Goal: Information Seeking & Learning: Learn about a topic

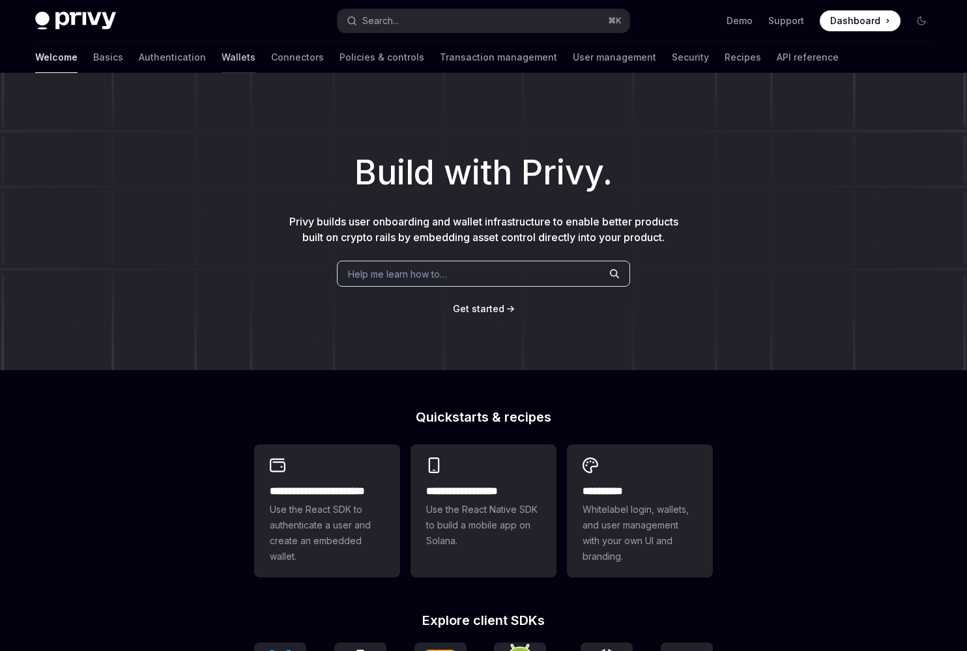
click at [222, 61] on link "Wallets" at bounding box center [239, 57] width 34 height 31
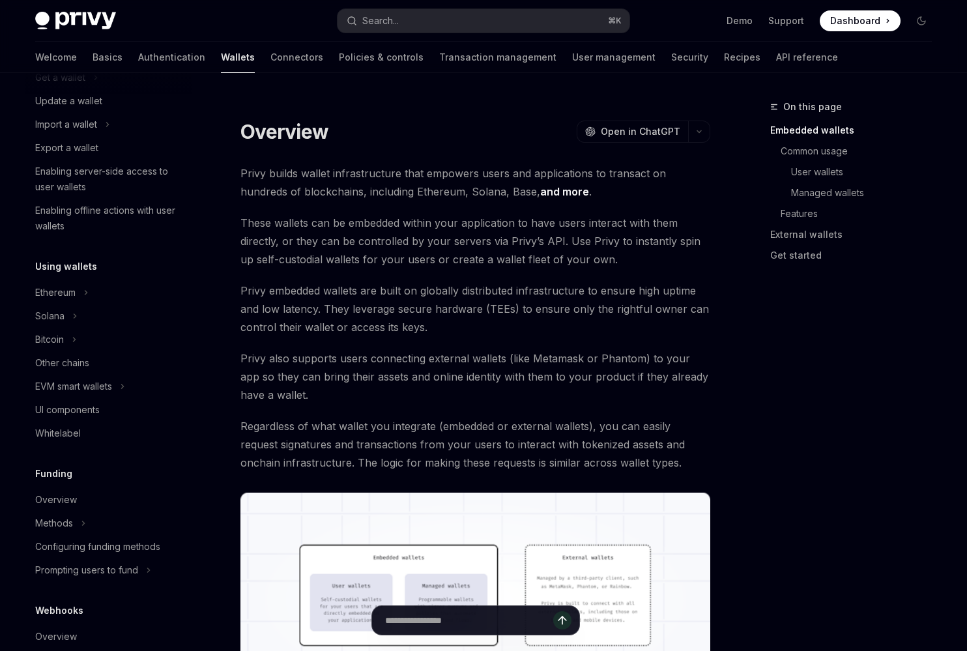
scroll to position [149, 0]
click at [85, 299] on icon "Toggle Ethereum section" at bounding box center [85, 292] width 5 height 16
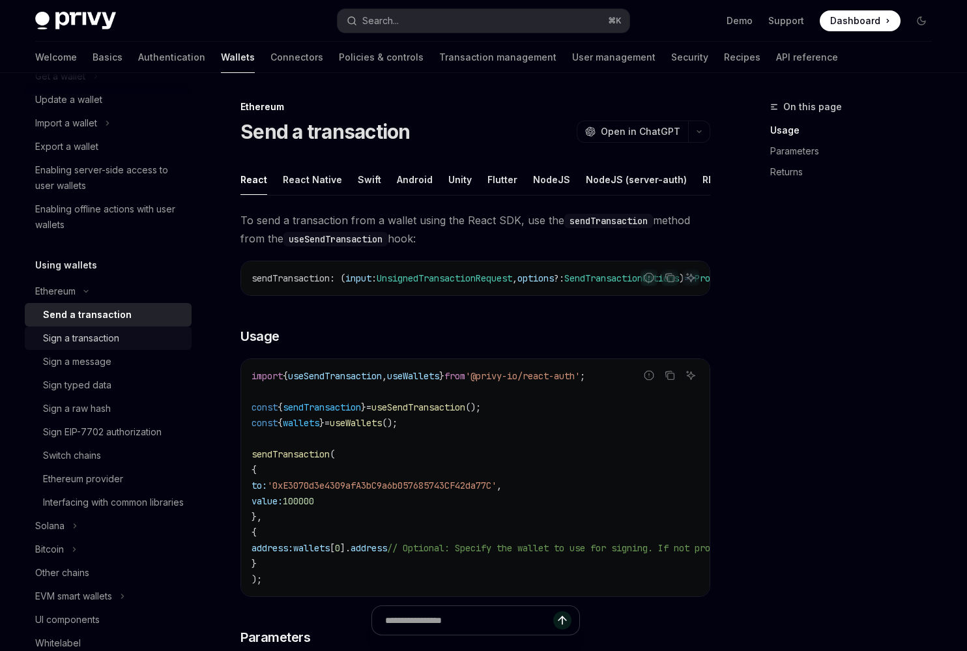
click at [86, 342] on div "Sign a transaction" at bounding box center [81, 338] width 76 height 16
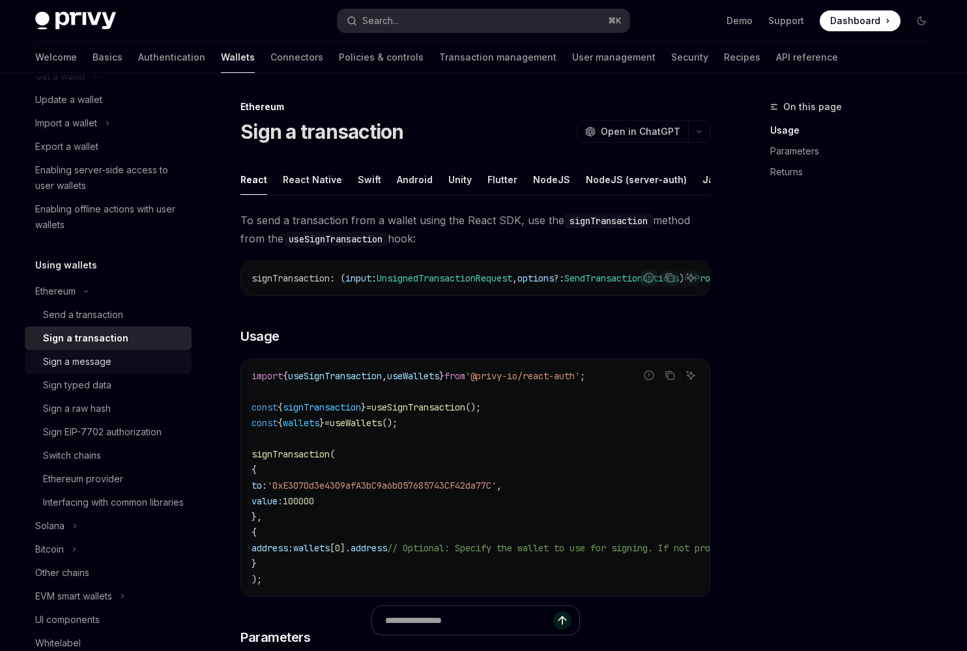
click at [82, 370] on link "Sign a message" at bounding box center [108, 361] width 167 height 23
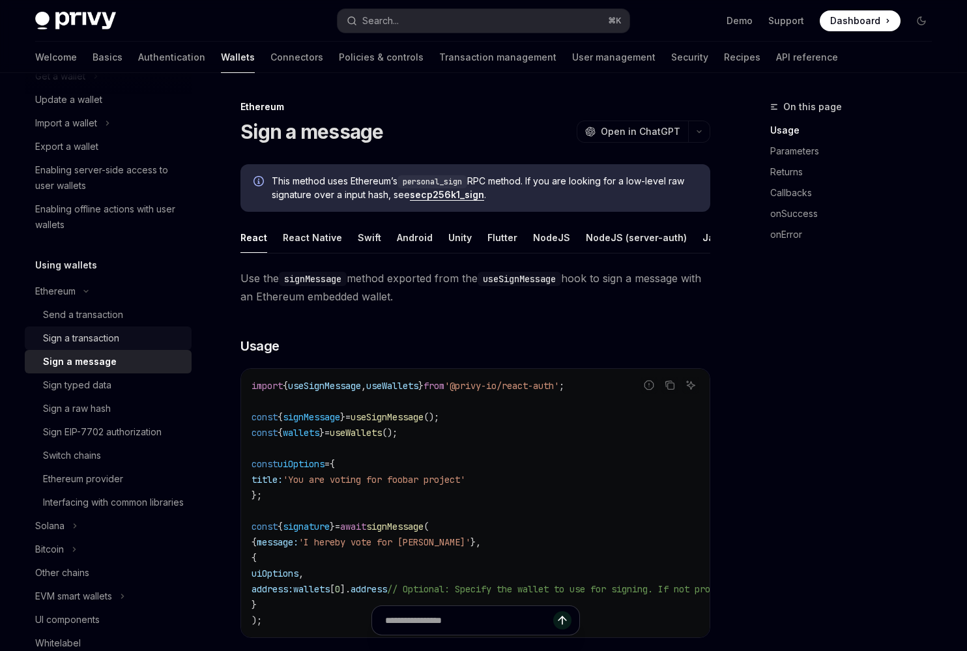
click at [87, 349] on link "Sign a transaction" at bounding box center [108, 338] width 167 height 23
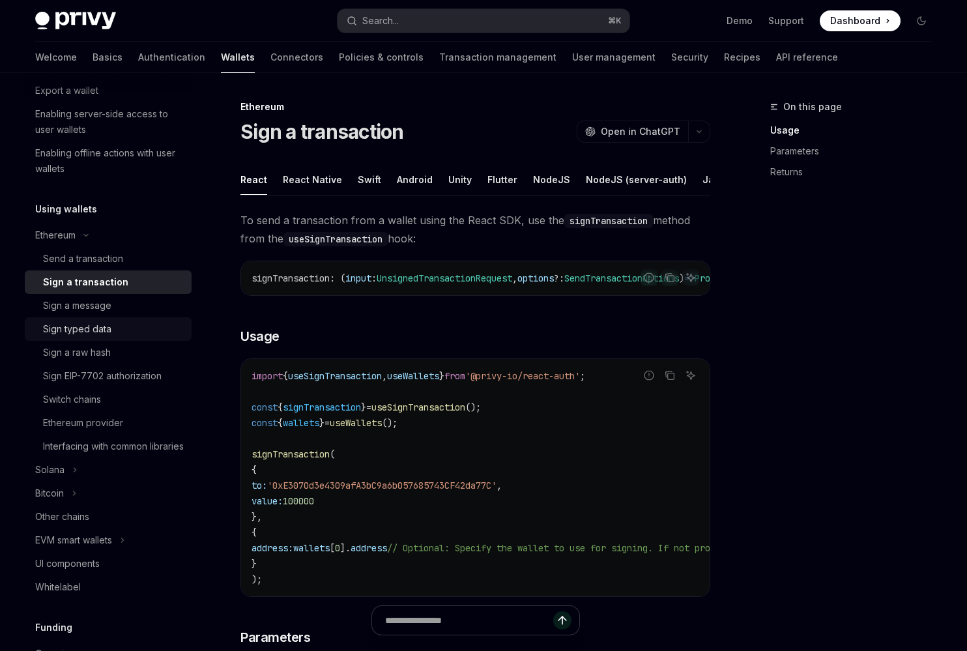
scroll to position [222, 0]
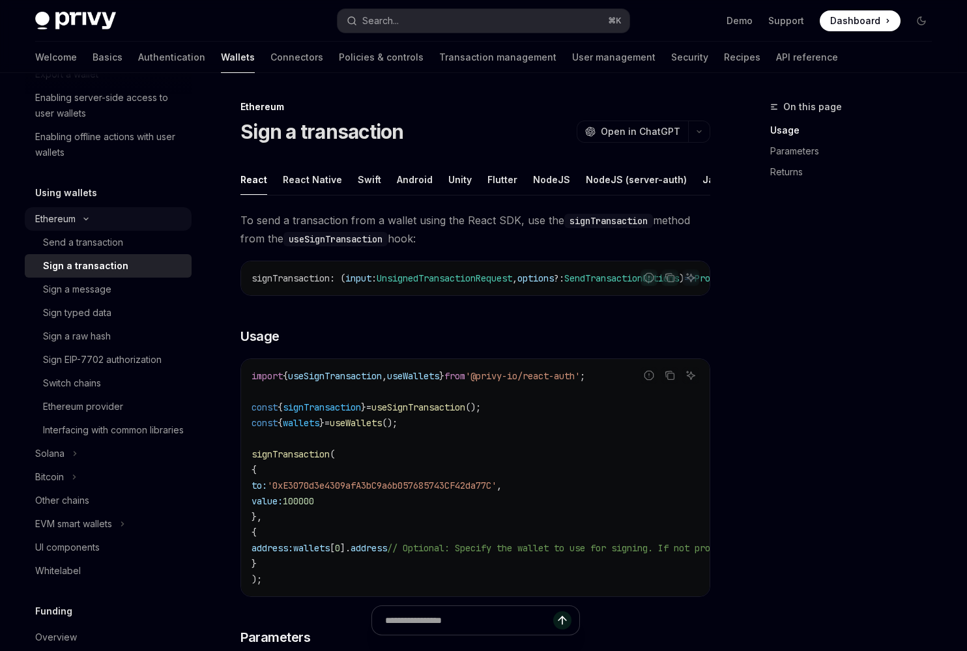
click at [92, 223] on button "Ethereum" at bounding box center [108, 218] width 167 height 23
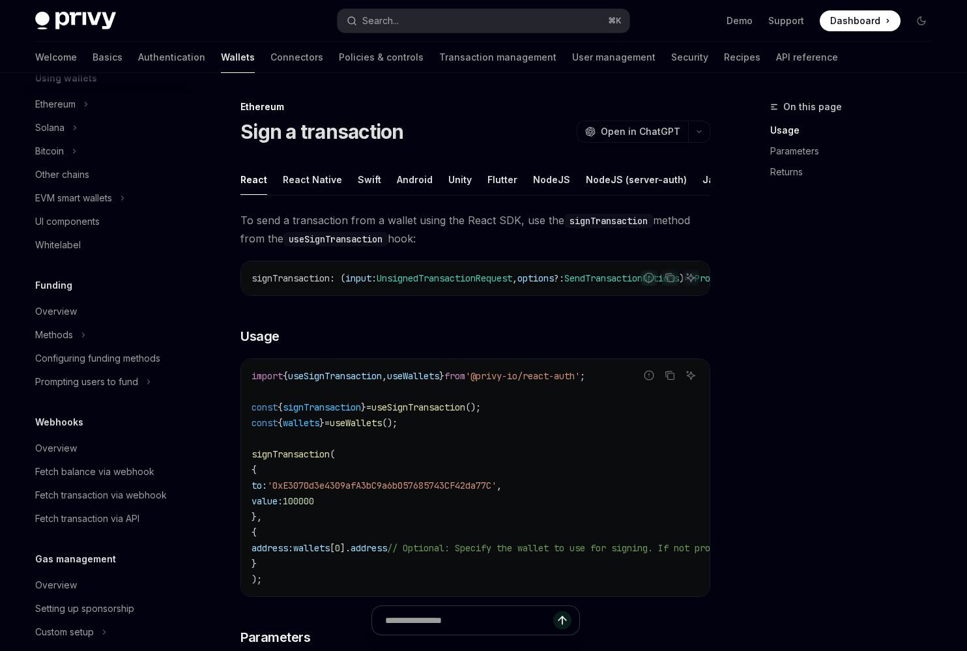
scroll to position [469, 0]
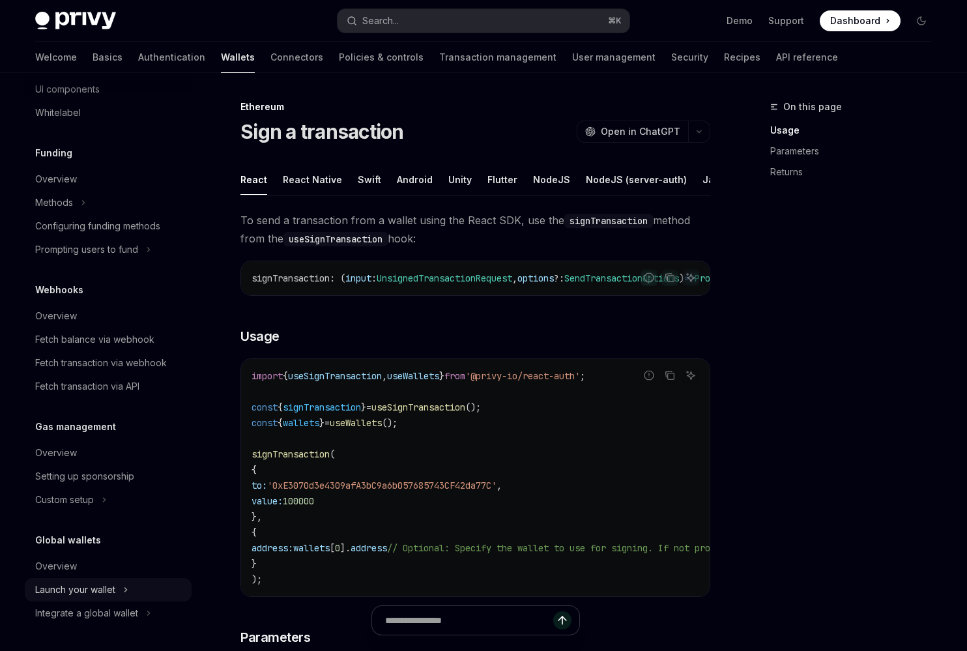
click at [83, 591] on div "Launch your wallet" at bounding box center [75, 590] width 80 height 16
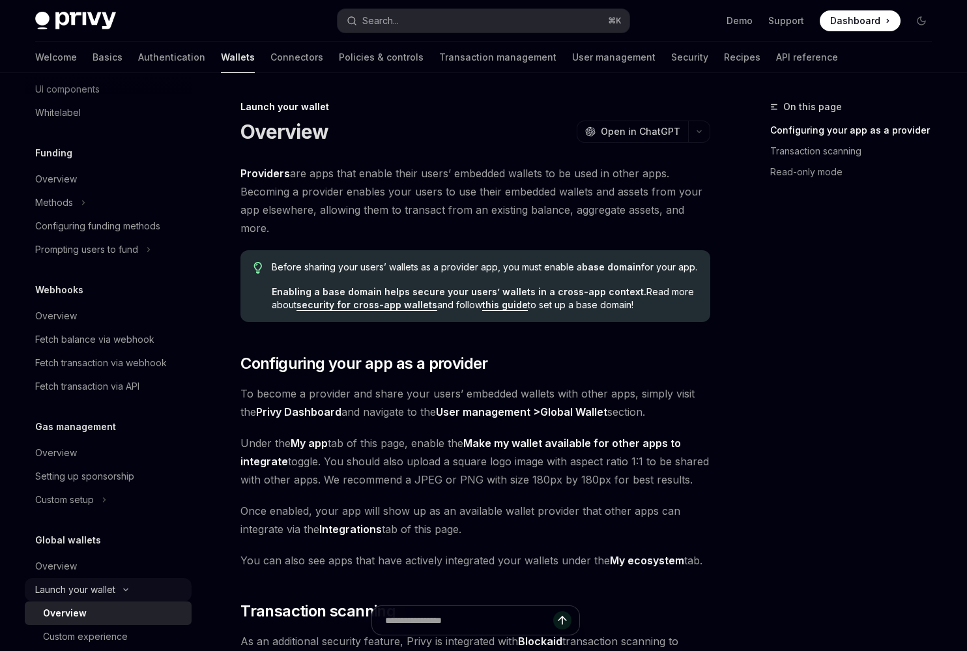
scroll to position [516, 0]
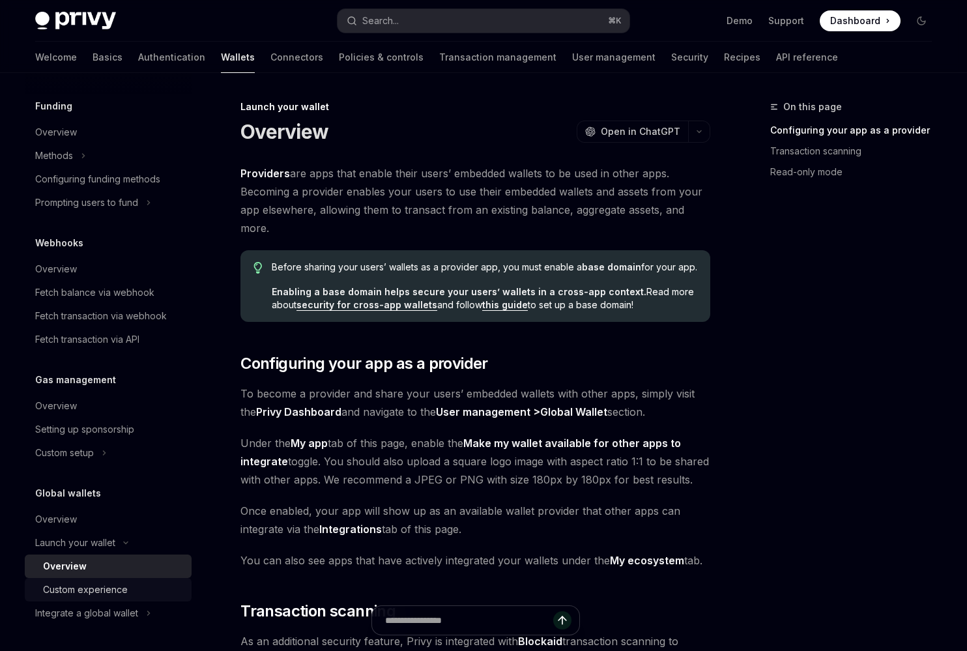
click at [85, 587] on div "Custom experience" at bounding box center [85, 590] width 85 height 16
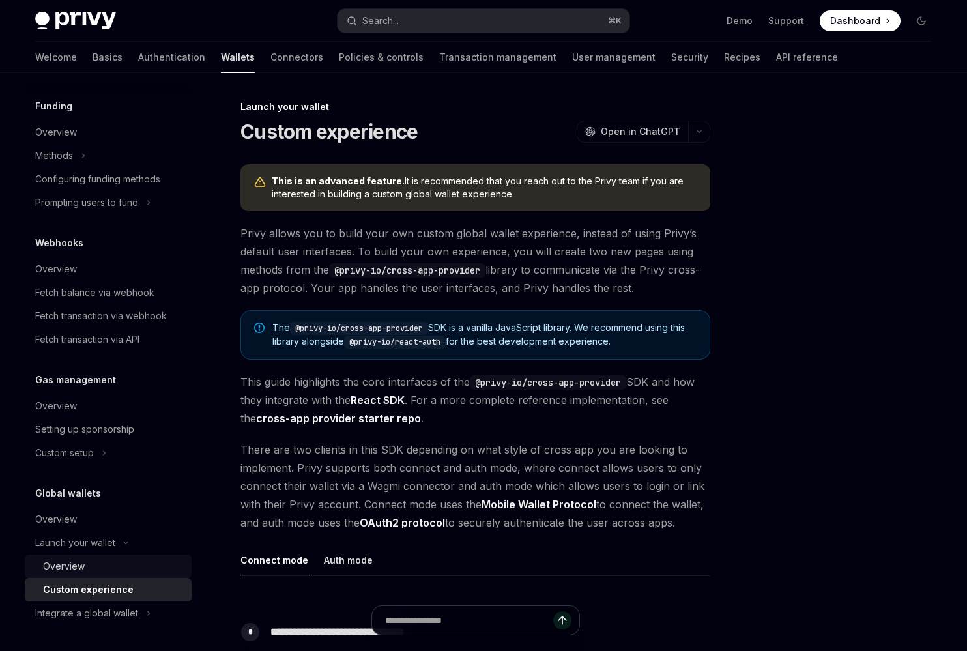
click at [89, 571] on div "Overview" at bounding box center [113, 567] width 141 height 16
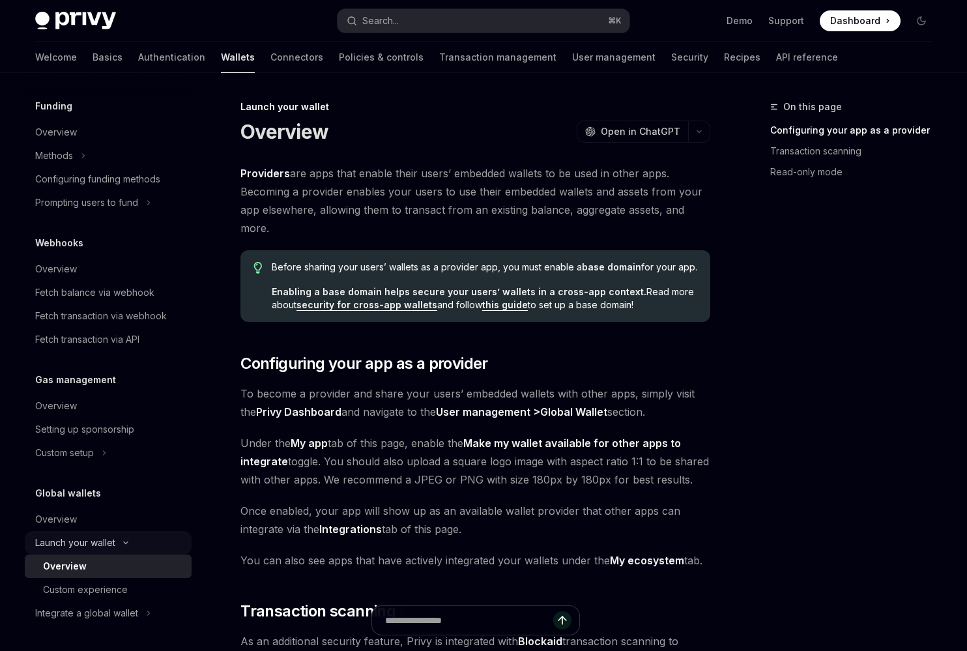
click at [98, 542] on div "Launch your wallet" at bounding box center [75, 543] width 80 height 16
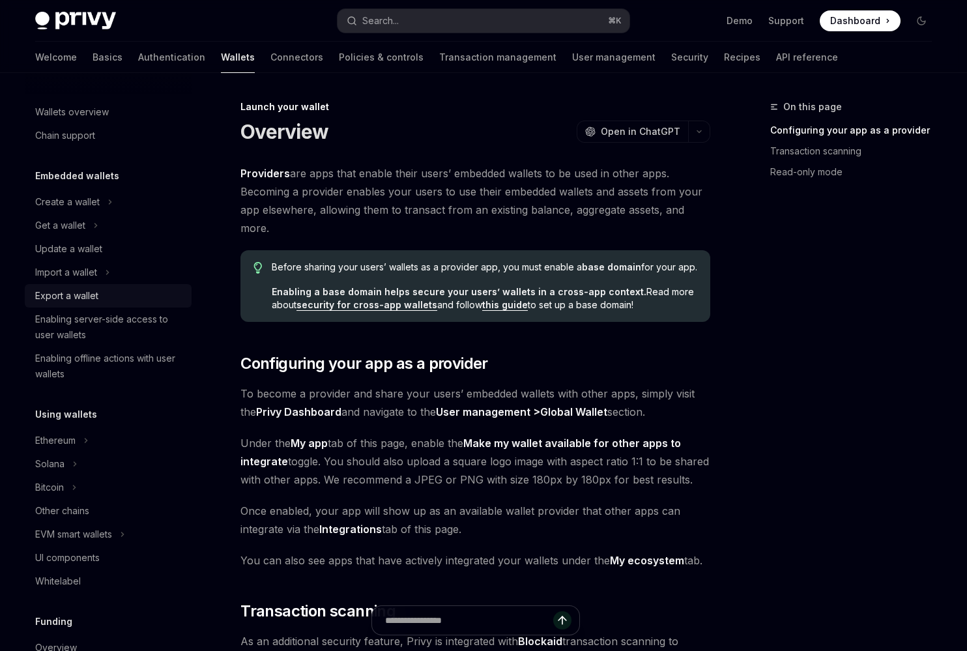
click at [84, 286] on link "Export a wallet" at bounding box center [108, 295] width 167 height 23
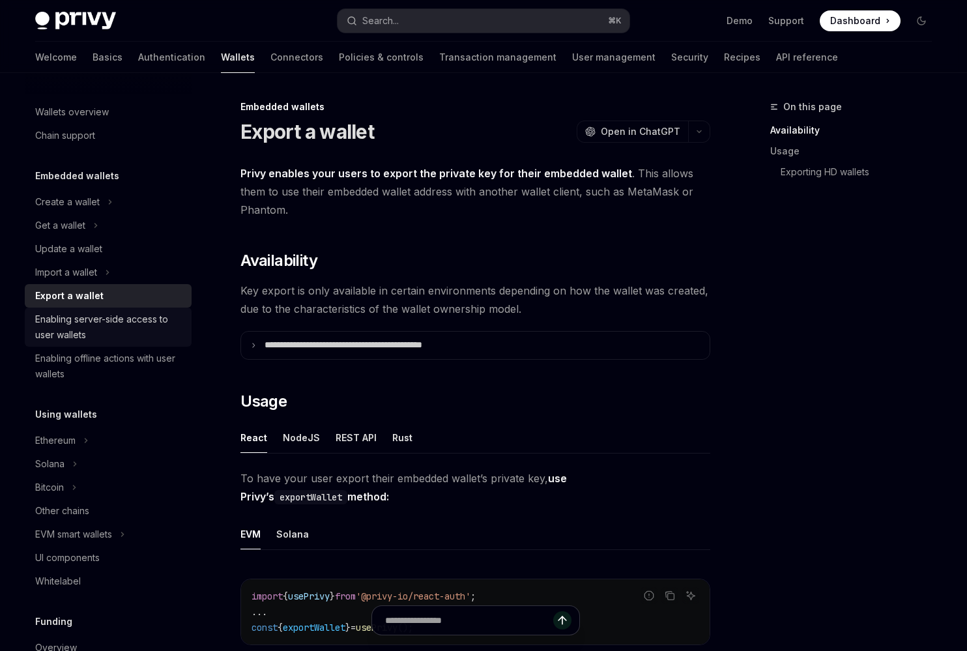
click at [79, 328] on div "Enabling server-side access to user wallets" at bounding box center [109, 327] width 149 height 31
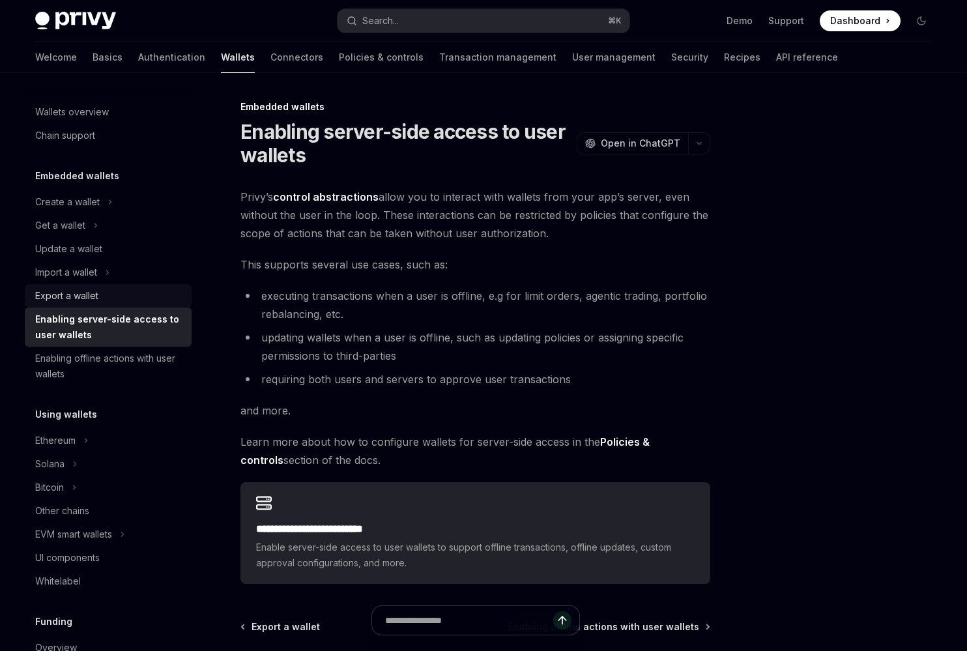
click at [125, 289] on div "Export a wallet" at bounding box center [109, 296] width 149 height 16
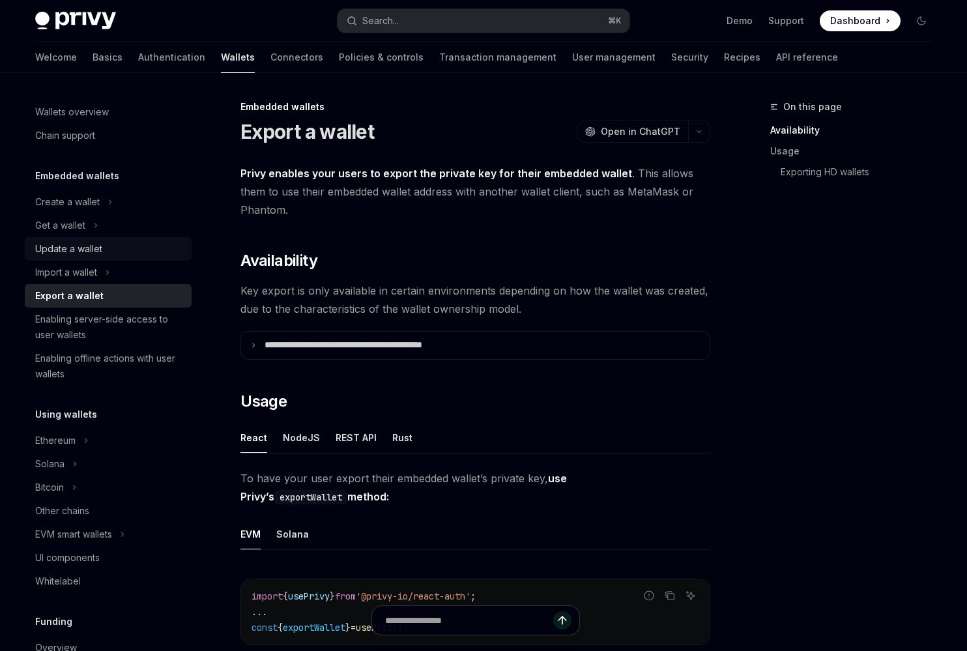
click at [133, 250] on div "Update a wallet" at bounding box center [109, 249] width 149 height 16
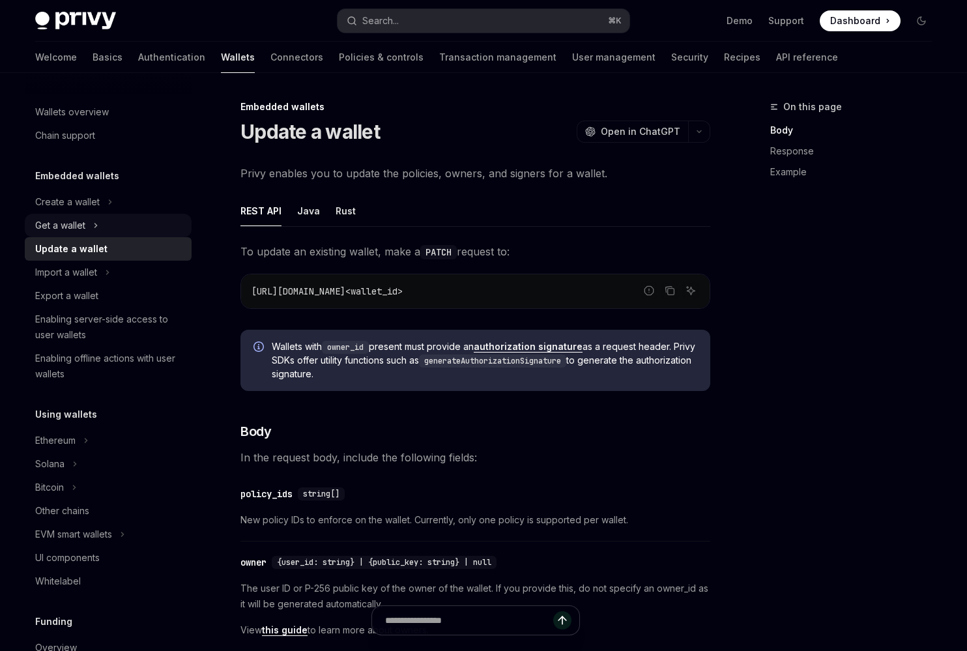
click at [143, 220] on button "Get a wallet" at bounding box center [108, 225] width 167 height 23
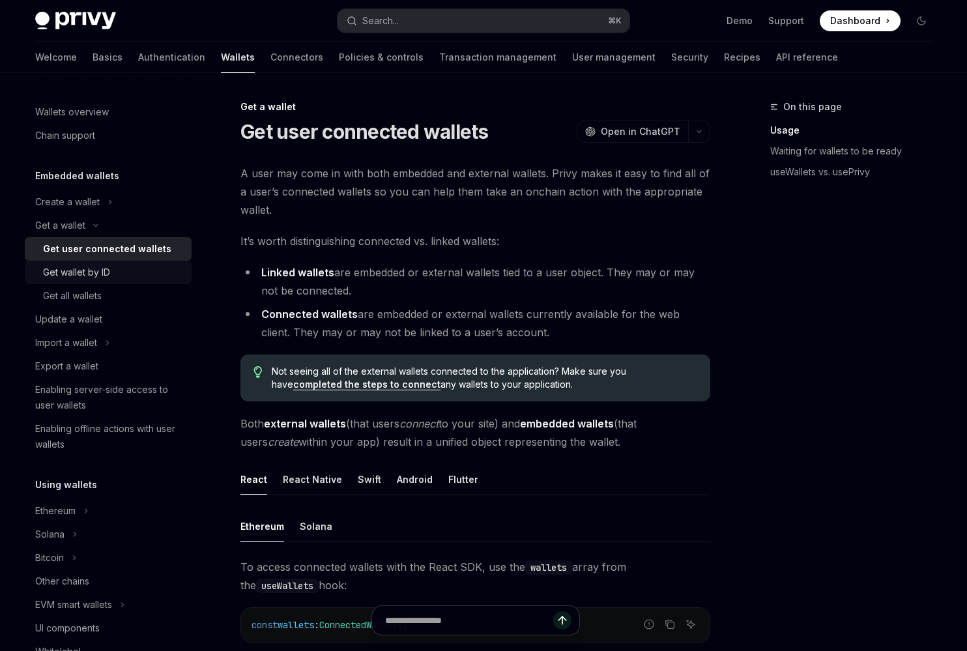
click at [123, 273] on div "Get wallet by ID" at bounding box center [113, 273] width 141 height 16
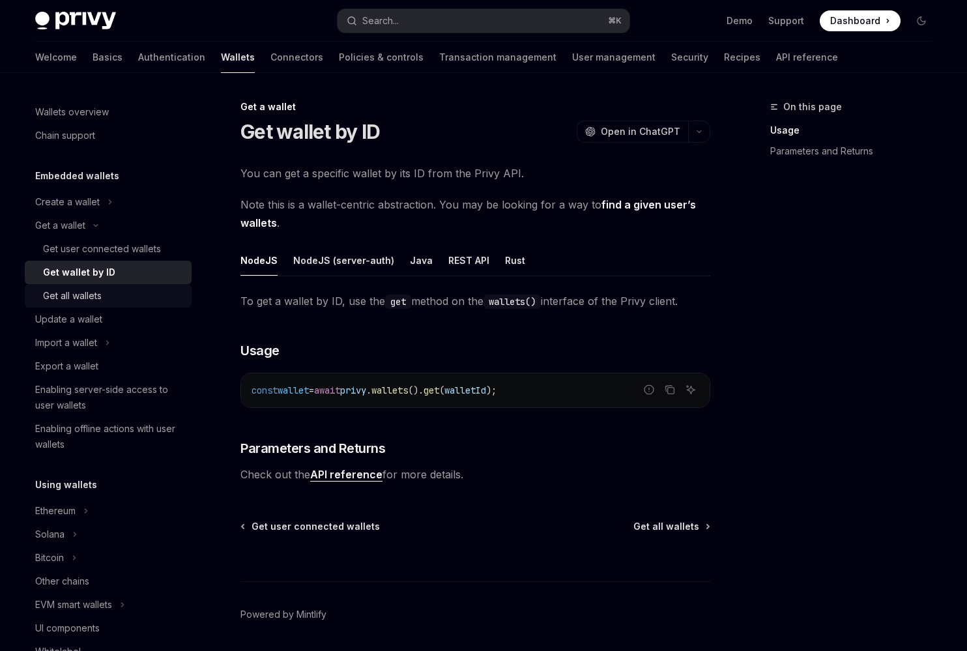
click at [121, 291] on div "Get all wallets" at bounding box center [113, 296] width 141 height 16
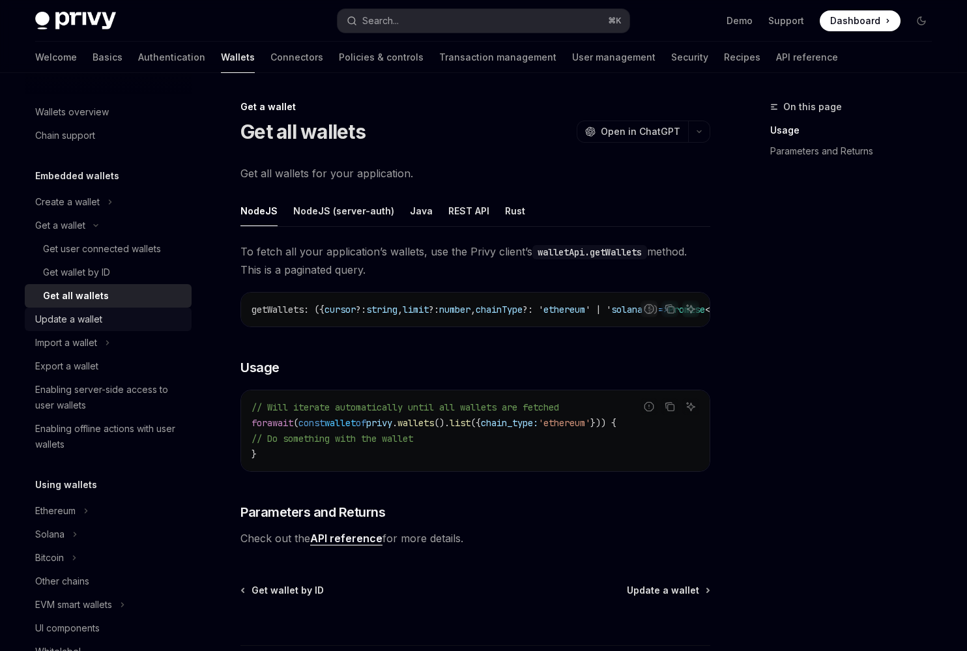
click at [115, 321] on div "Update a wallet" at bounding box center [109, 320] width 149 height 16
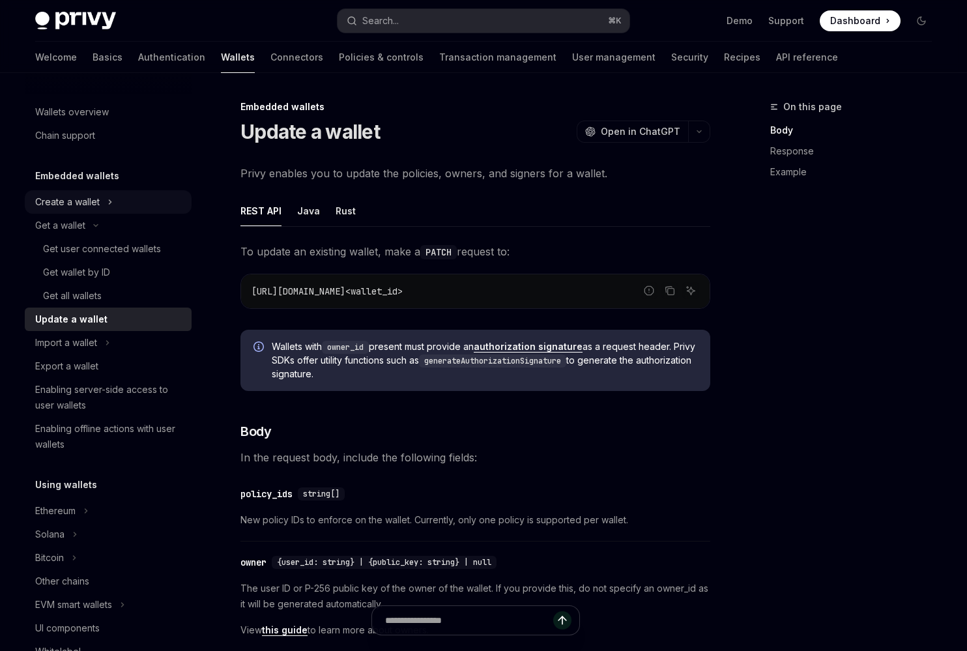
click at [147, 196] on button "Create a wallet" at bounding box center [108, 201] width 167 height 23
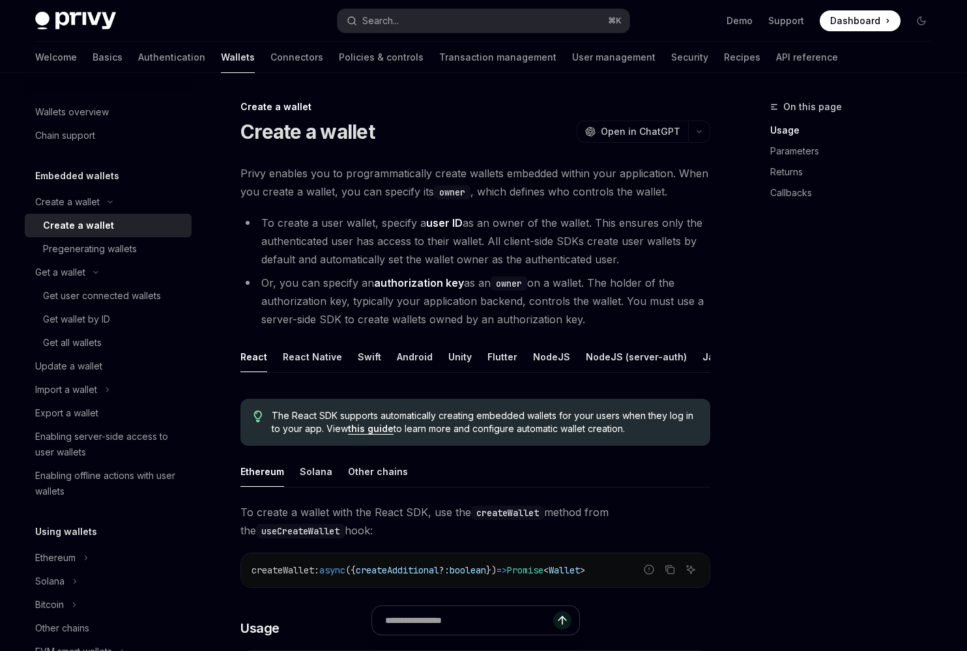
click at [129, 234] on link "Create a wallet" at bounding box center [108, 225] width 167 height 23
click at [128, 245] on div "Pregenerating wallets" at bounding box center [90, 249] width 94 height 16
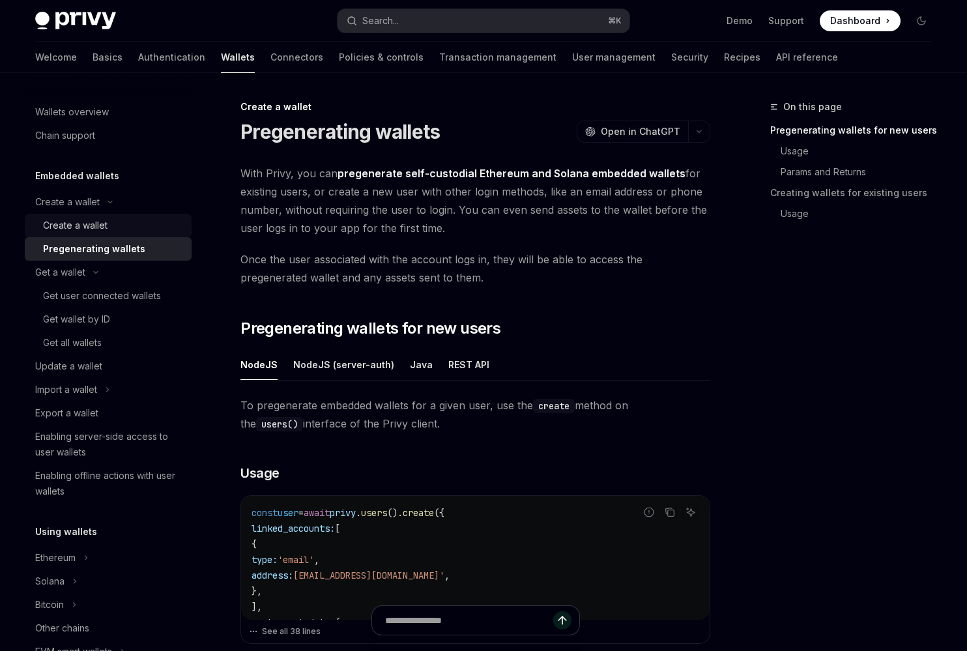
click at [134, 233] on div "Create a wallet" at bounding box center [113, 226] width 141 height 16
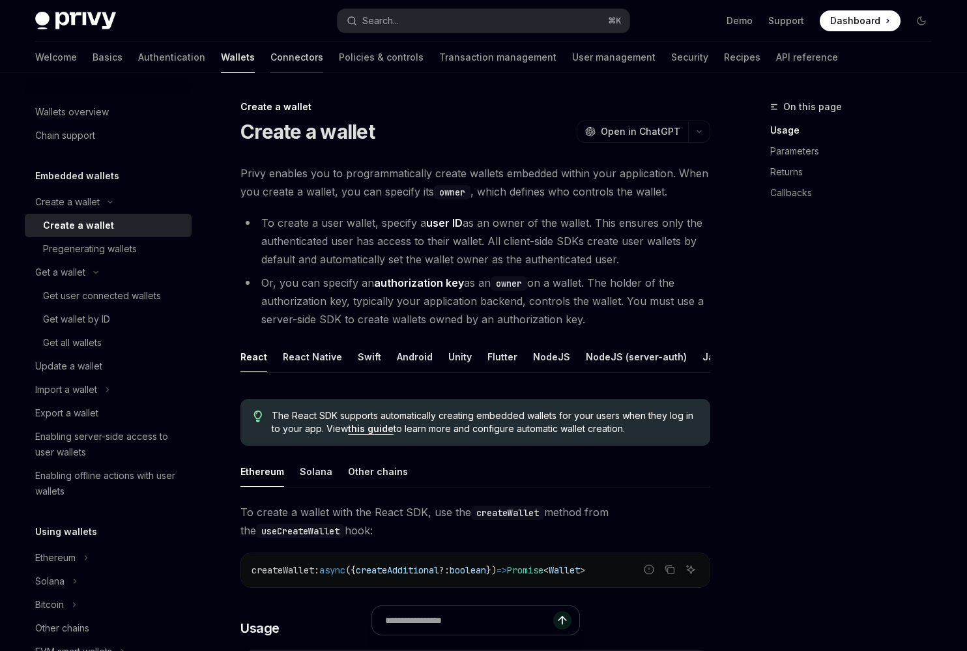
click at [271, 58] on link "Connectors" at bounding box center [297, 57] width 53 height 31
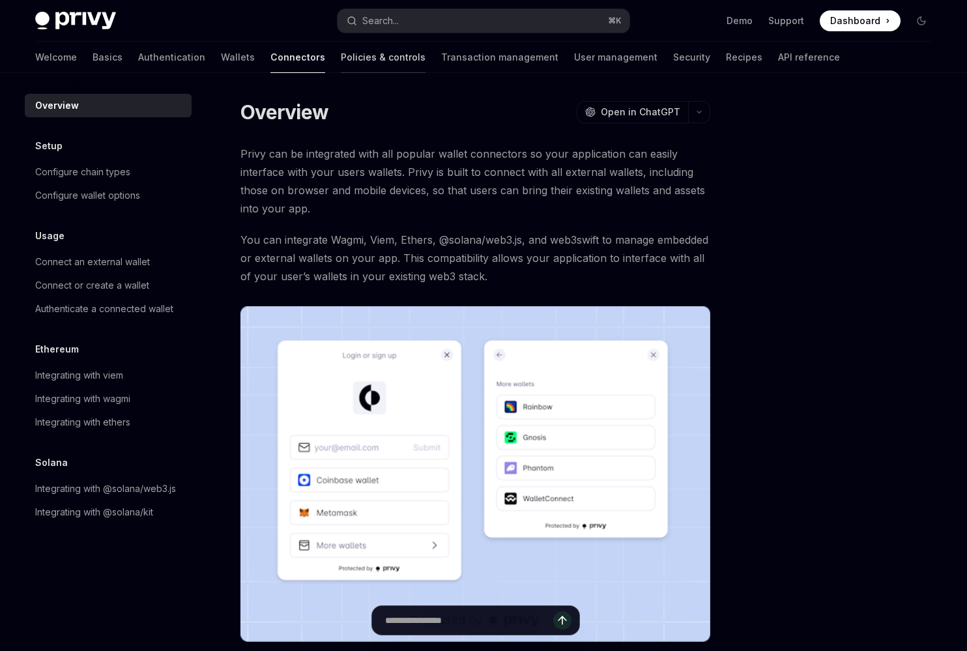
click at [341, 51] on link "Policies & controls" at bounding box center [383, 57] width 85 height 31
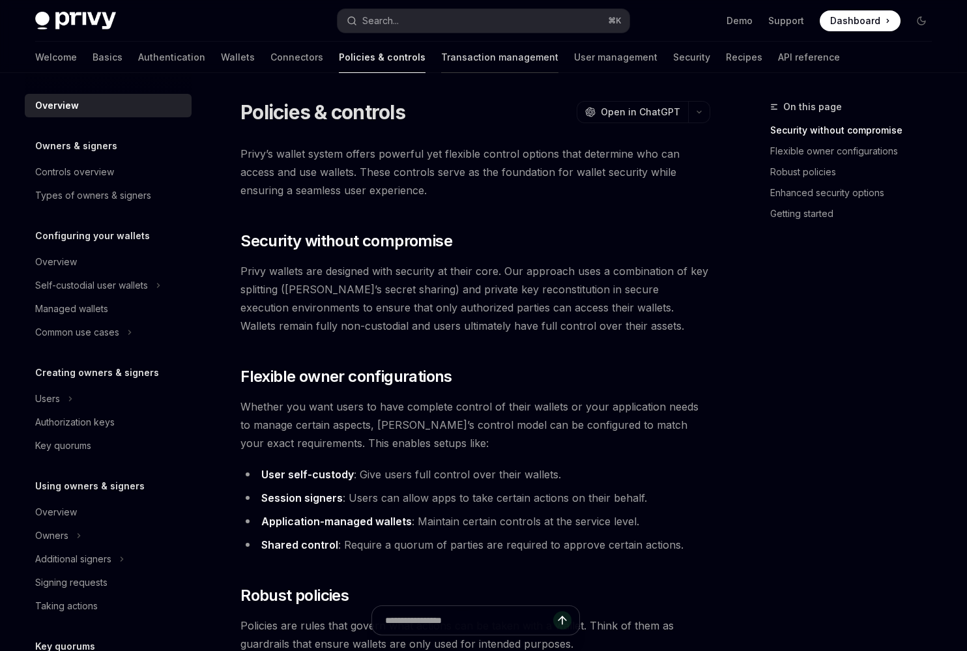
click at [441, 60] on link "Transaction management" at bounding box center [499, 57] width 117 height 31
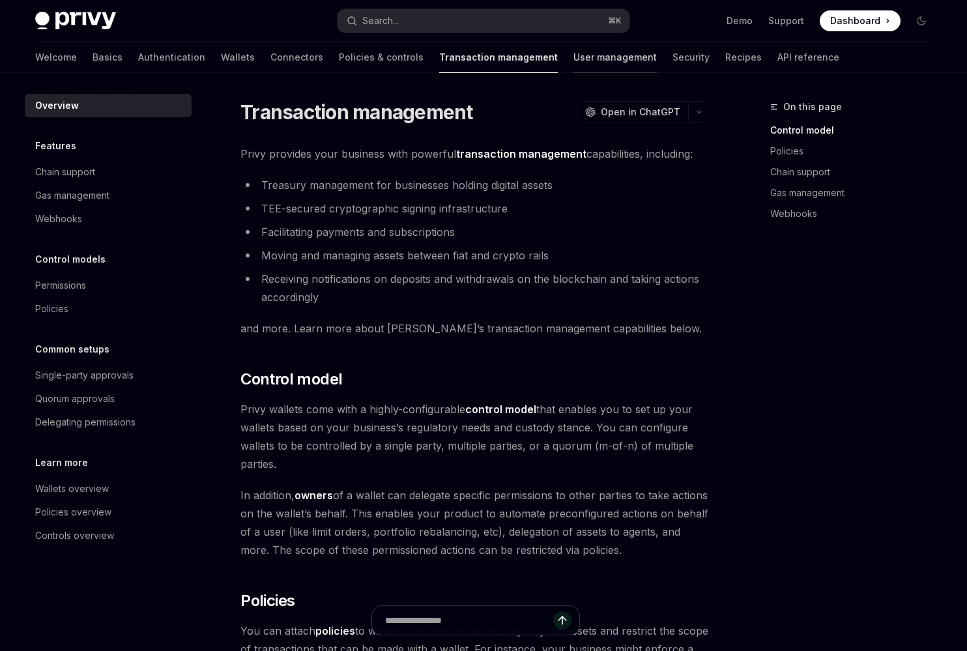
click at [574, 63] on link "User management" at bounding box center [615, 57] width 83 height 31
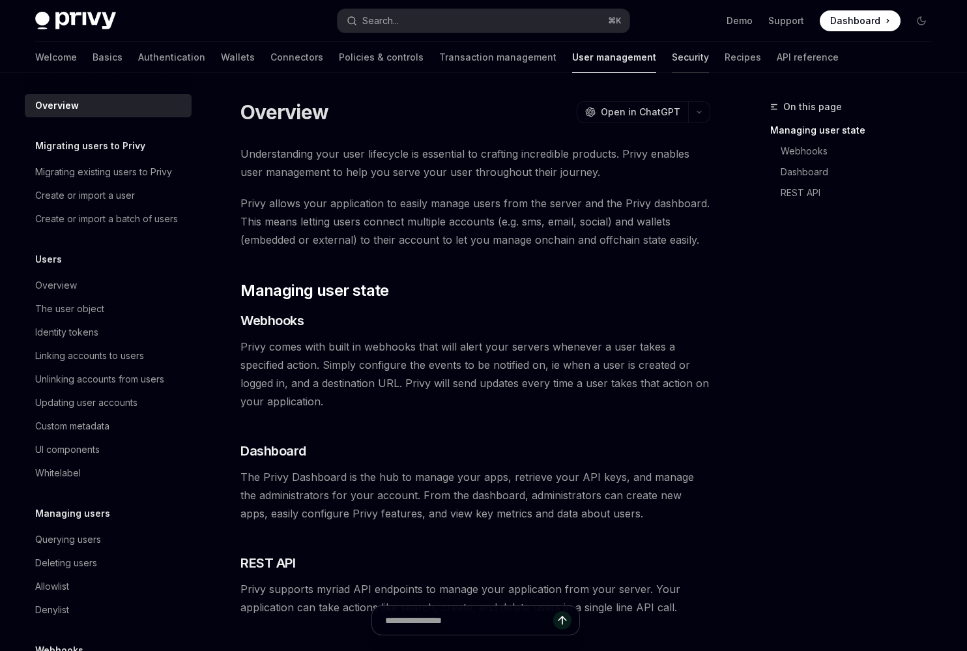
click at [672, 61] on link "Security" at bounding box center [690, 57] width 37 height 31
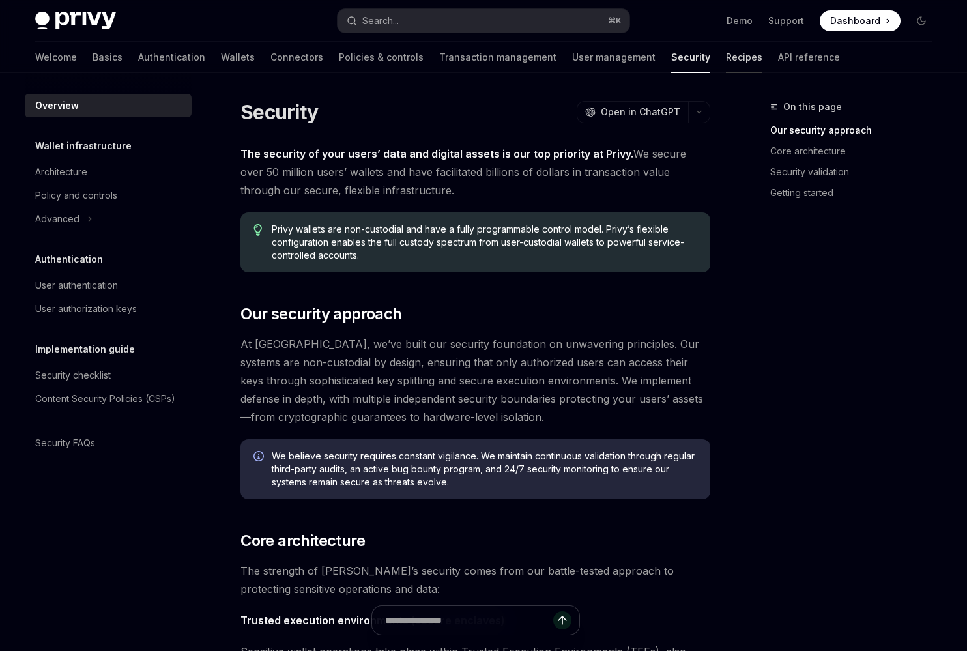
click at [726, 61] on link "Recipes" at bounding box center [744, 57] width 37 height 31
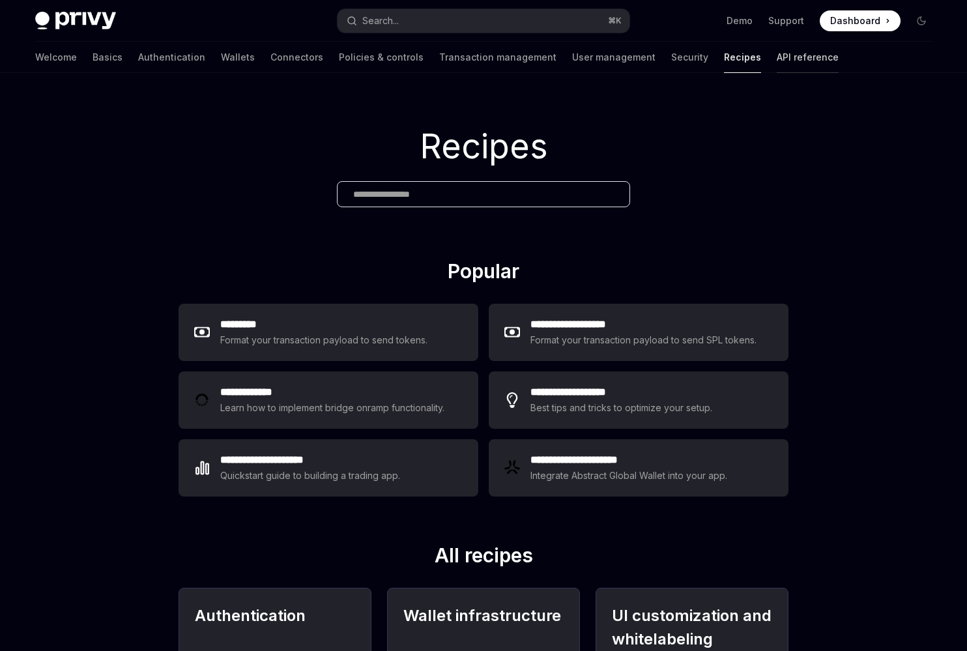
click at [777, 61] on link "API reference" at bounding box center [808, 57] width 62 height 31
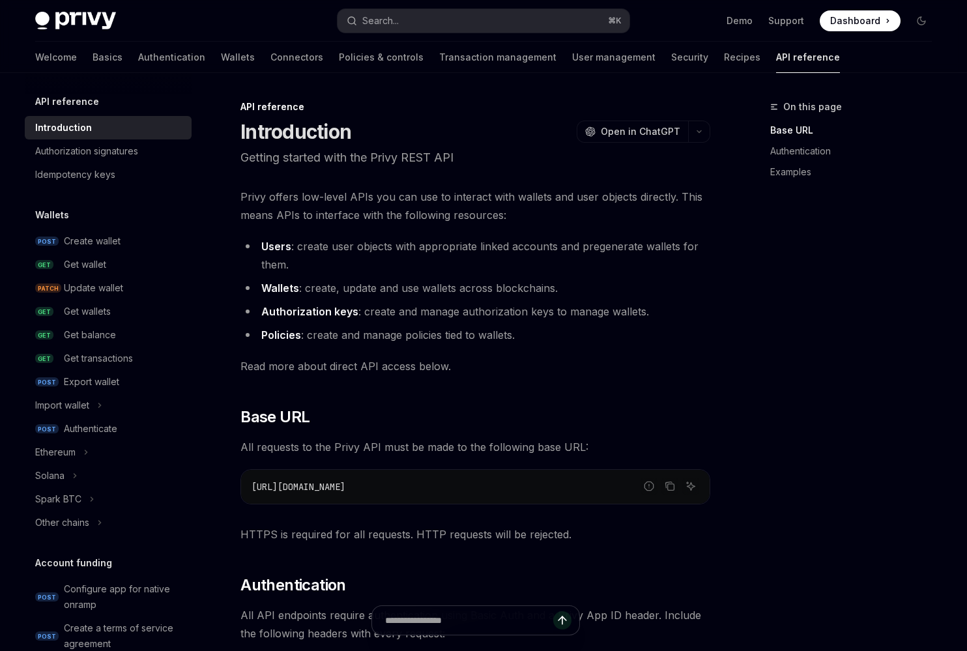
click at [575, 59] on div "Welcome Basics Authentication Wallets Connectors Policies & controls Transactio…" at bounding box center [437, 57] width 805 height 31
click at [572, 59] on link "User management" at bounding box center [613, 57] width 83 height 31
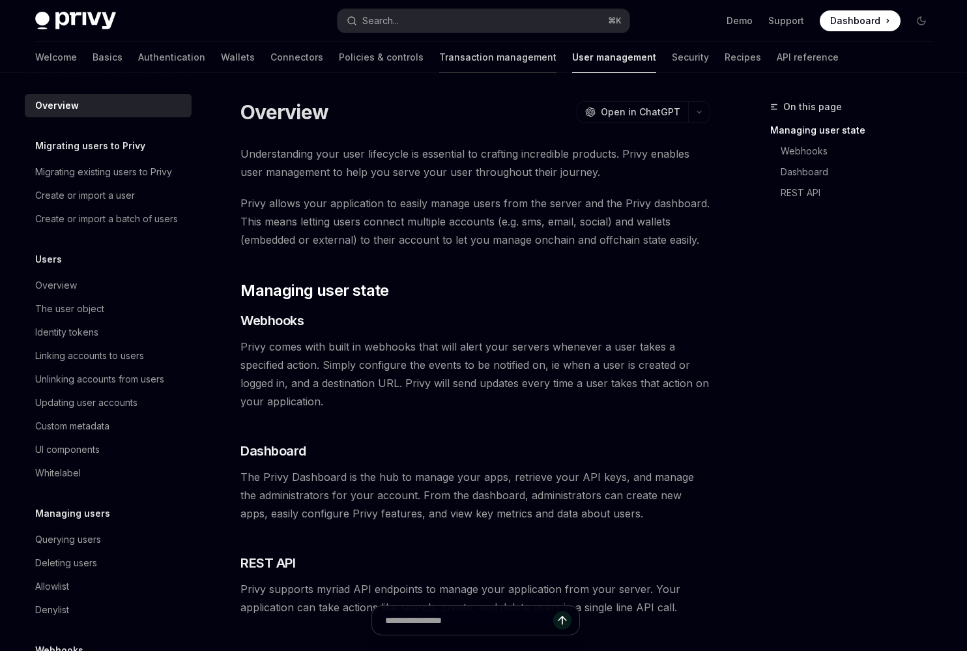
click at [439, 59] on link "Transaction management" at bounding box center [497, 57] width 117 height 31
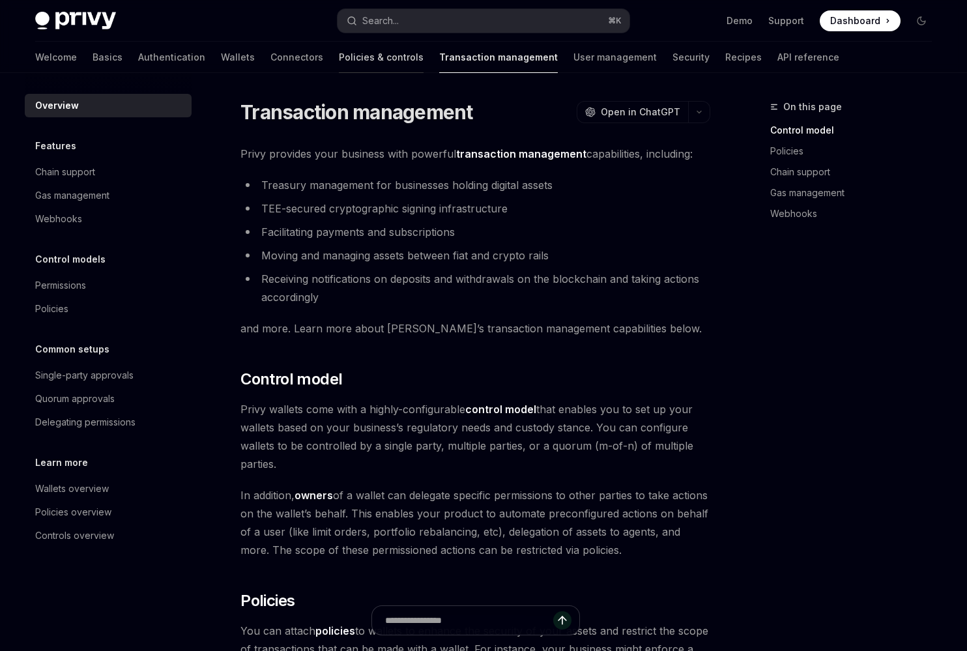
click at [339, 58] on link "Policies & controls" at bounding box center [381, 57] width 85 height 31
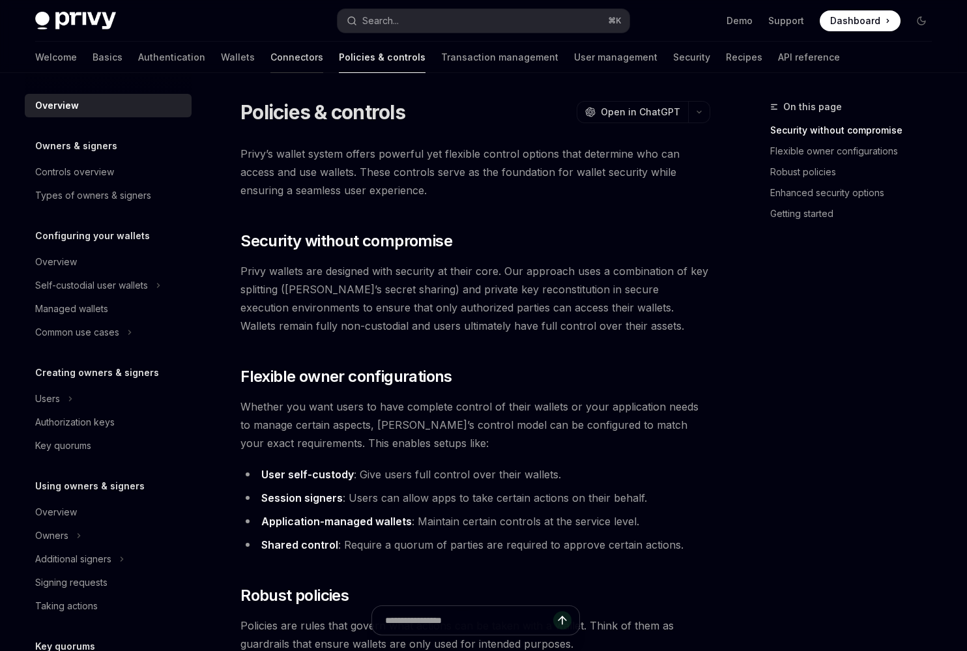
click at [271, 66] on link "Connectors" at bounding box center [297, 57] width 53 height 31
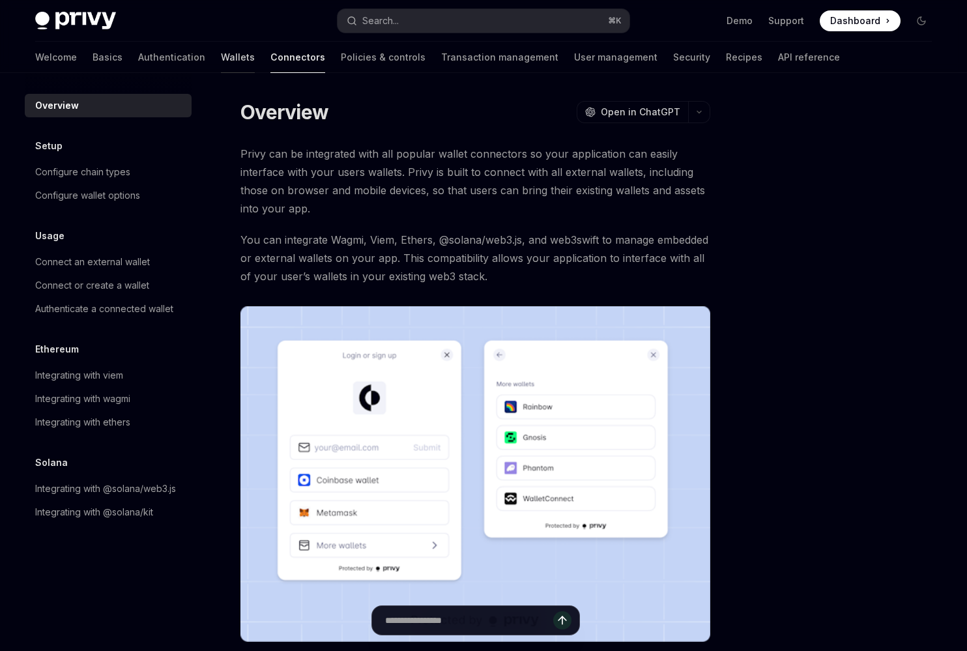
click at [221, 61] on link "Wallets" at bounding box center [238, 57] width 34 height 31
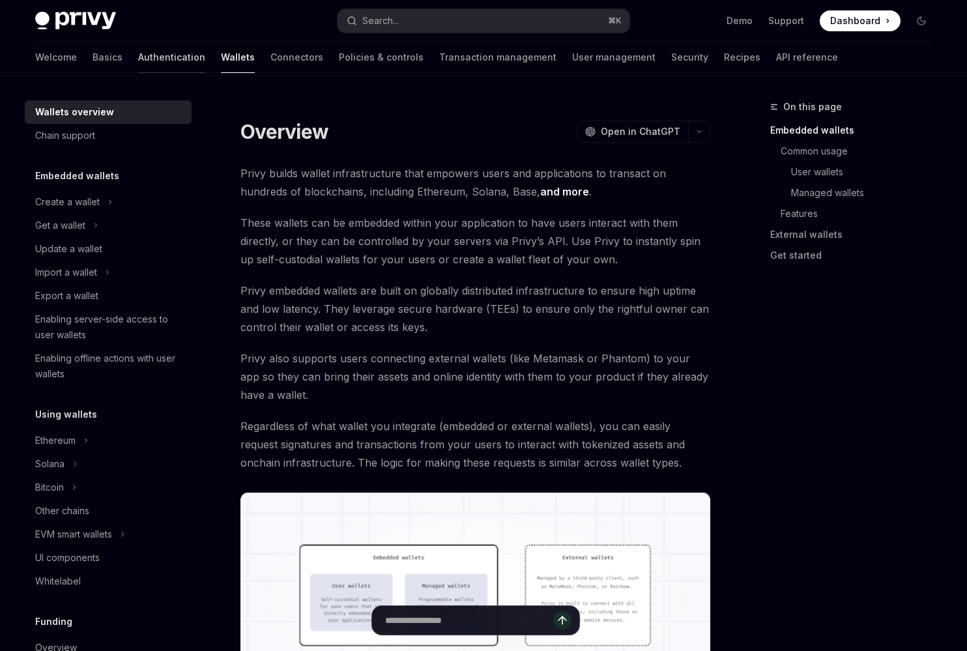
click at [138, 61] on link "Authentication" at bounding box center [171, 57] width 67 height 31
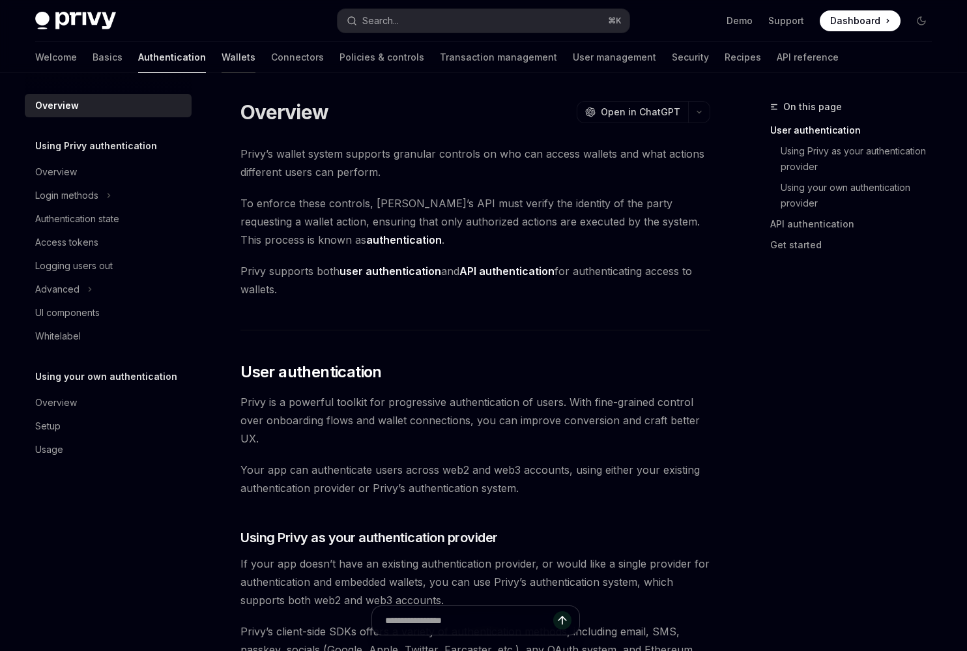
click at [222, 57] on link "Wallets" at bounding box center [239, 57] width 34 height 31
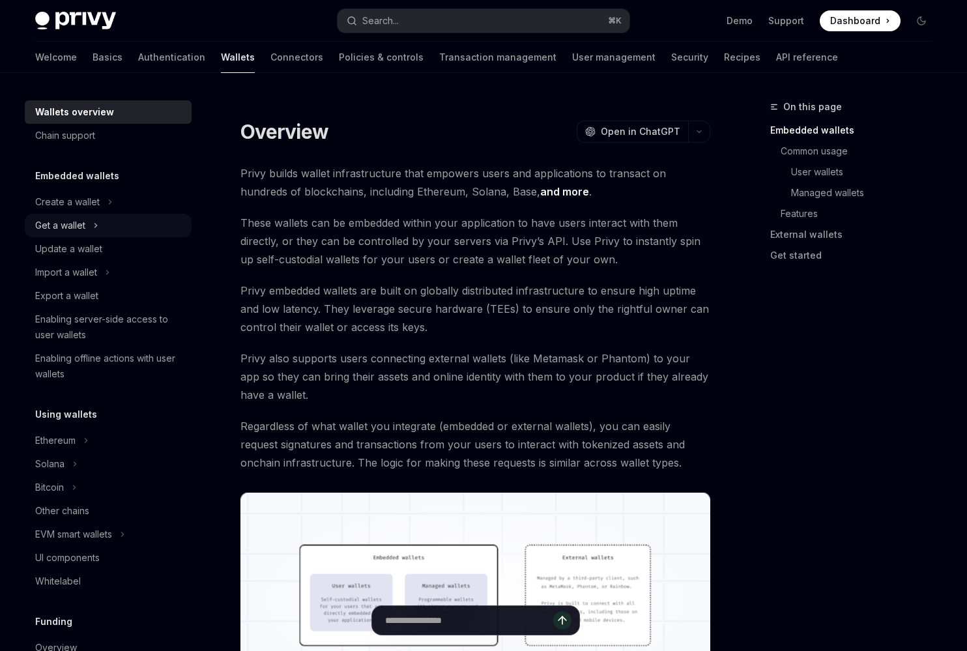
click at [99, 226] on button "Get a wallet" at bounding box center [108, 225] width 167 height 23
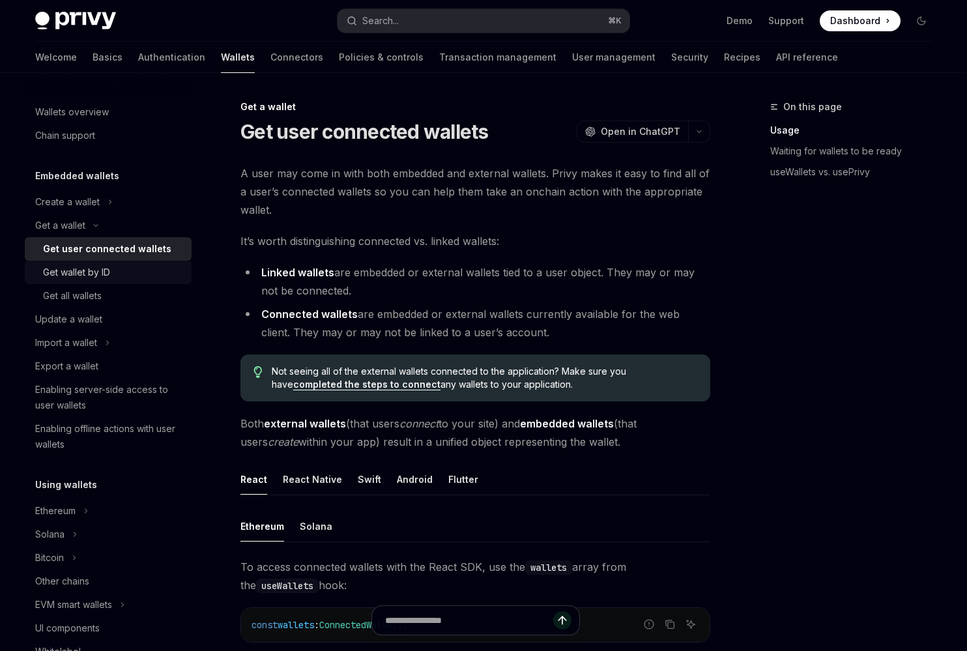
click at [140, 271] on div "Get wallet by ID" at bounding box center [113, 273] width 141 height 16
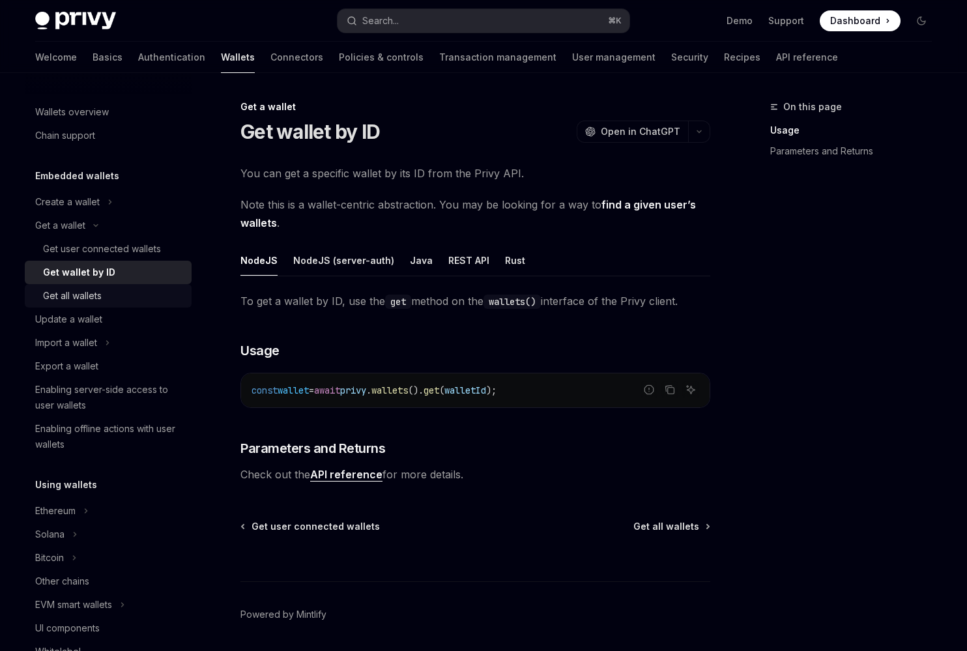
click at [137, 295] on div "Get all wallets" at bounding box center [113, 296] width 141 height 16
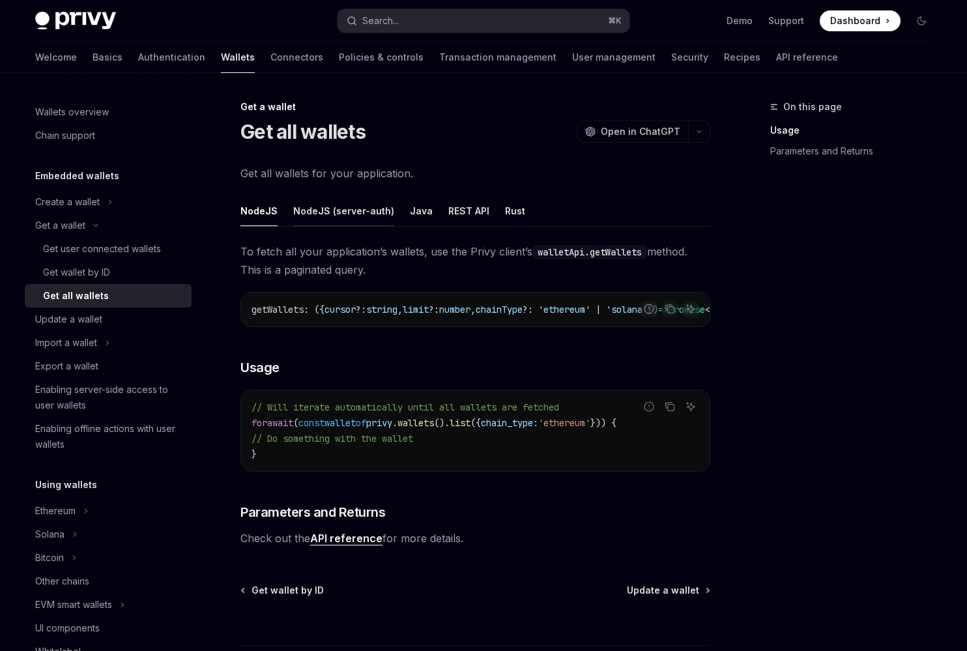
click at [379, 207] on div "NodeJS (server-auth)" at bounding box center [343, 211] width 101 height 31
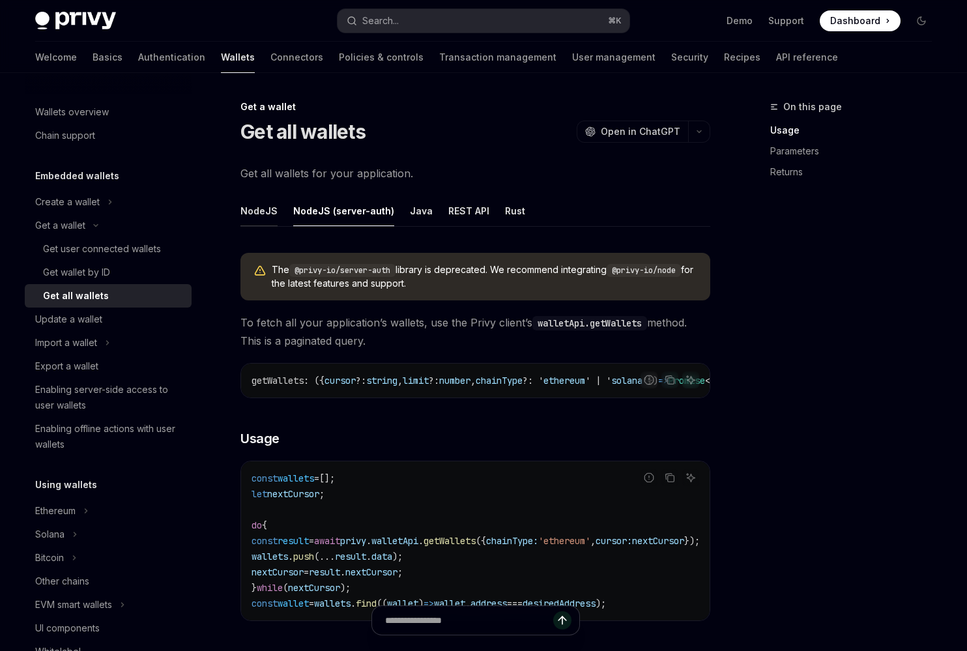
click at [267, 216] on div "NodeJS" at bounding box center [259, 211] width 37 height 31
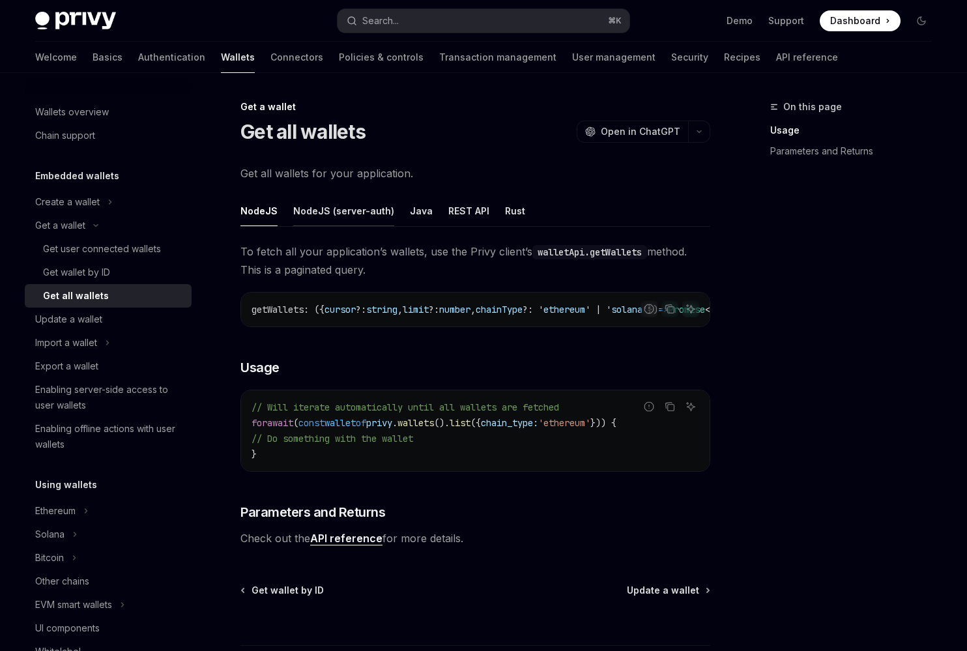
click at [332, 211] on div "NodeJS (server-auth)" at bounding box center [343, 211] width 101 height 31
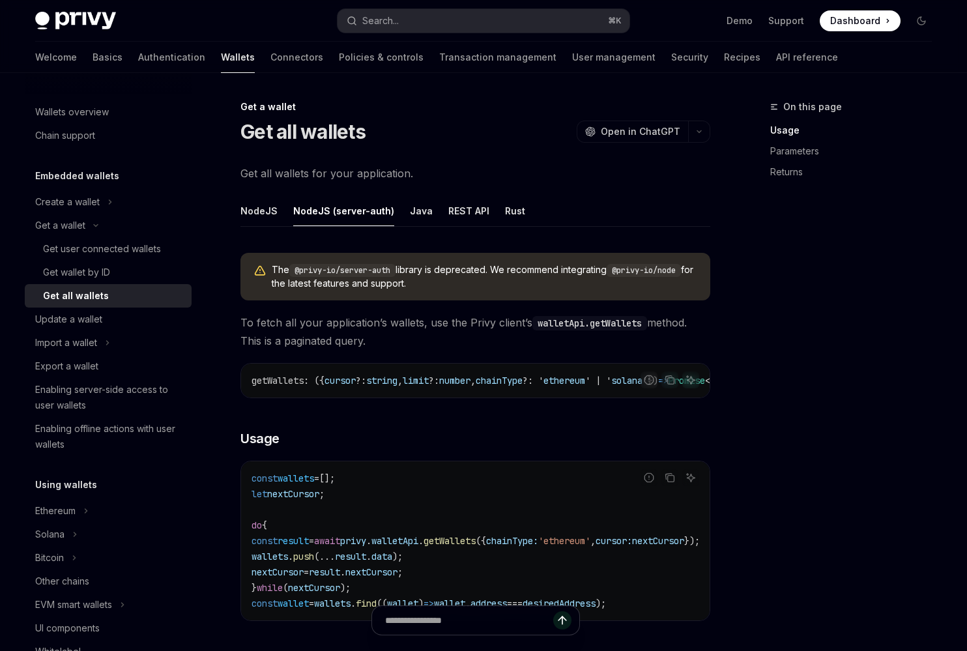
click at [491, 210] on ul "NodeJS NodeJS (server-auth) Java REST API Rust" at bounding box center [476, 211] width 470 height 31
click at [471, 210] on div "REST API" at bounding box center [468, 211] width 41 height 31
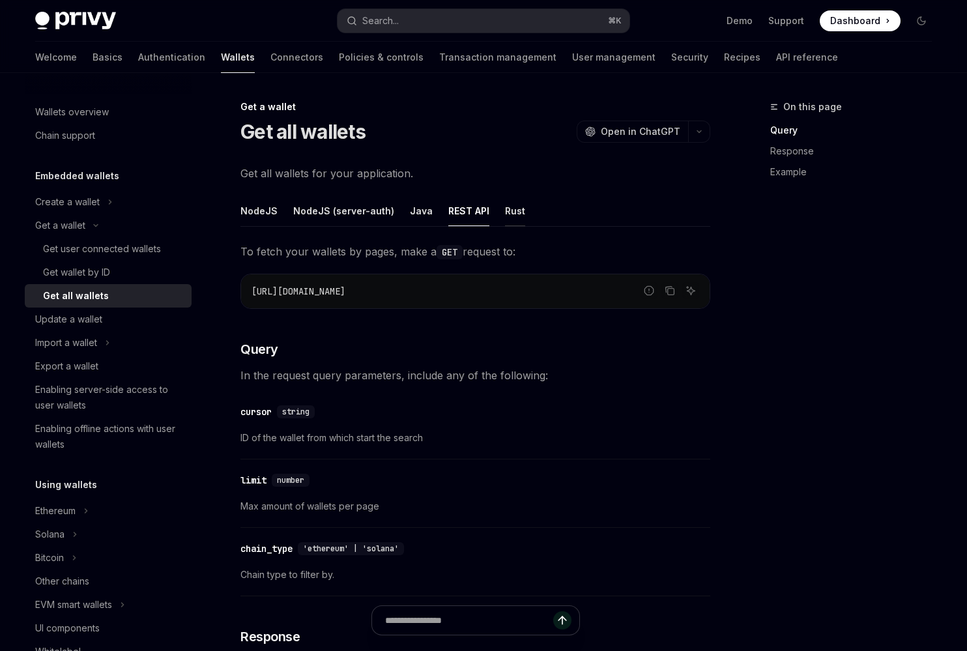
click at [505, 210] on div "Rust" at bounding box center [515, 211] width 20 height 31
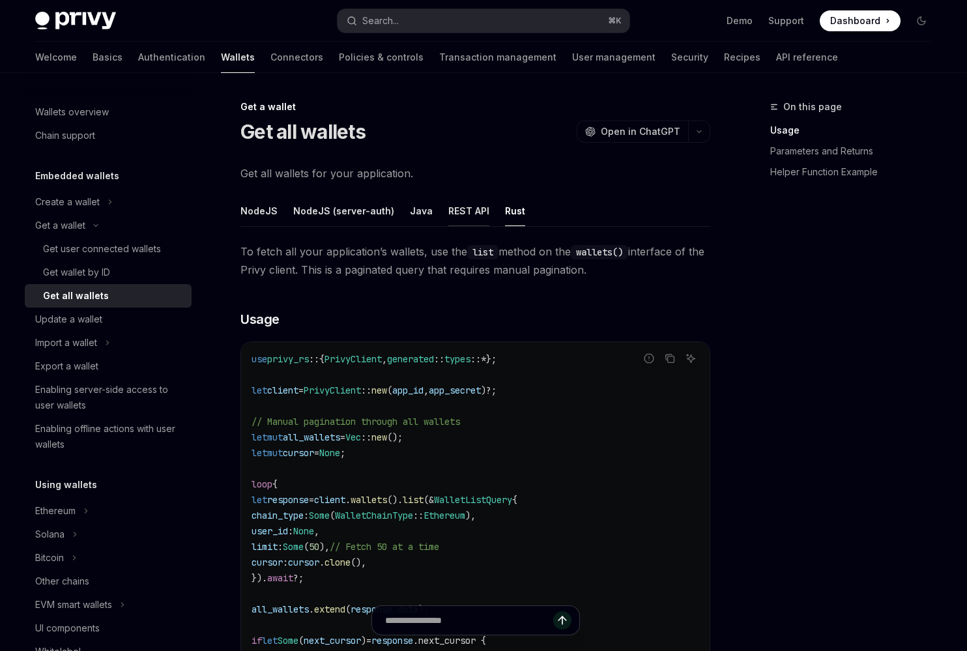
click at [475, 218] on div "REST API" at bounding box center [468, 211] width 41 height 31
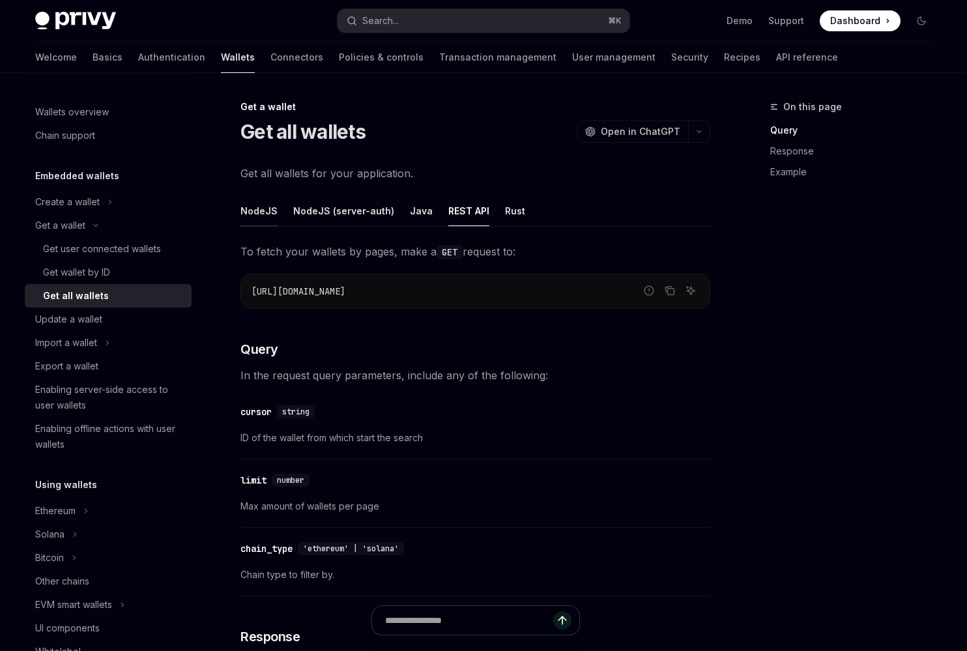
click at [256, 218] on div "NodeJS" at bounding box center [259, 211] width 37 height 31
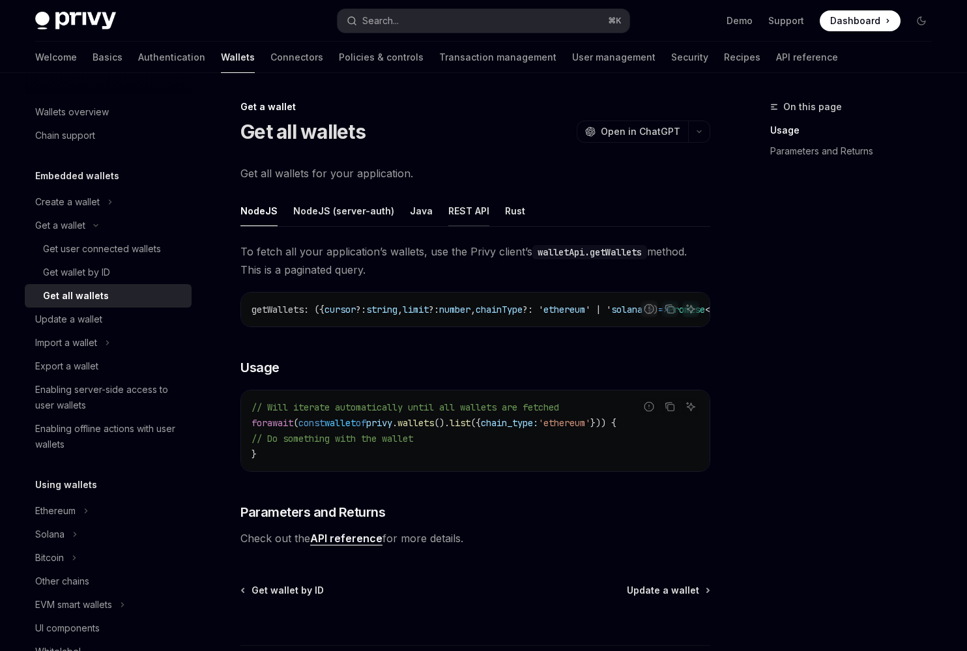
click at [467, 214] on div "REST API" at bounding box center [468, 211] width 41 height 31
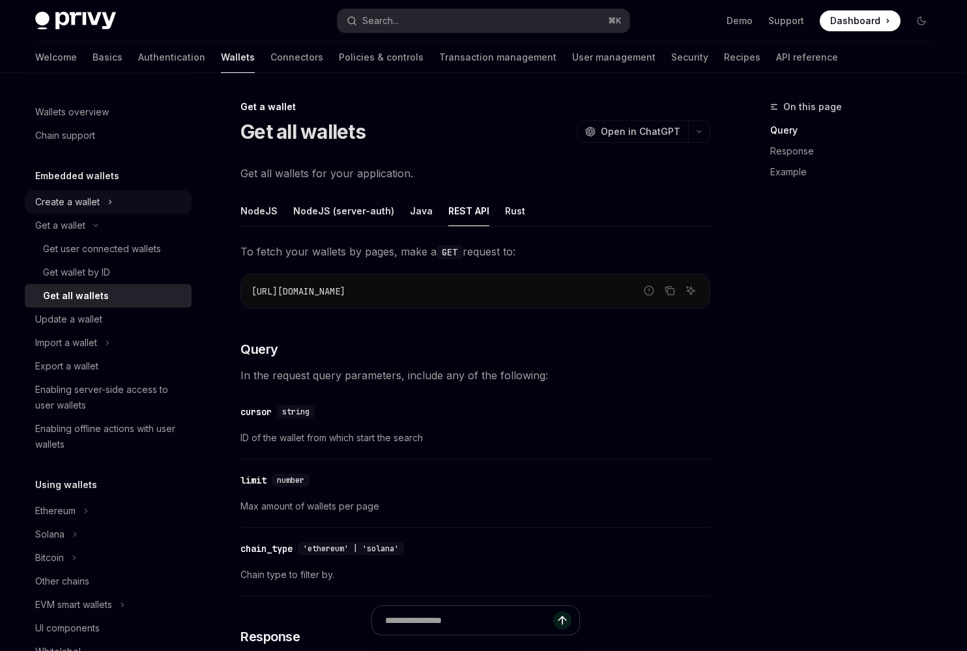
click at [89, 207] on div "Create a wallet" at bounding box center [67, 202] width 65 height 16
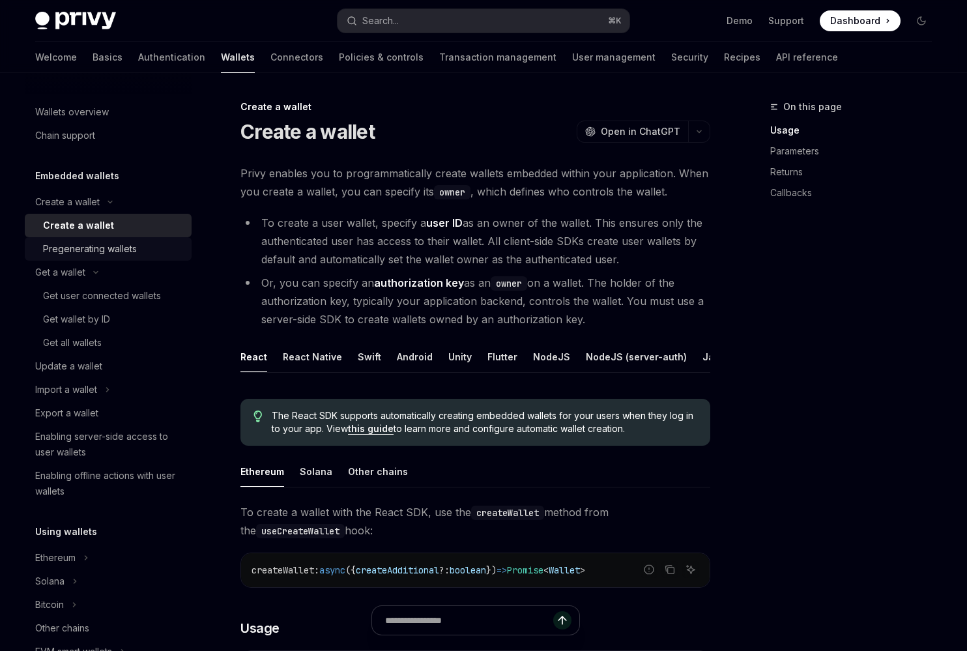
click at [87, 249] on div "Pregenerating wallets" at bounding box center [90, 249] width 94 height 16
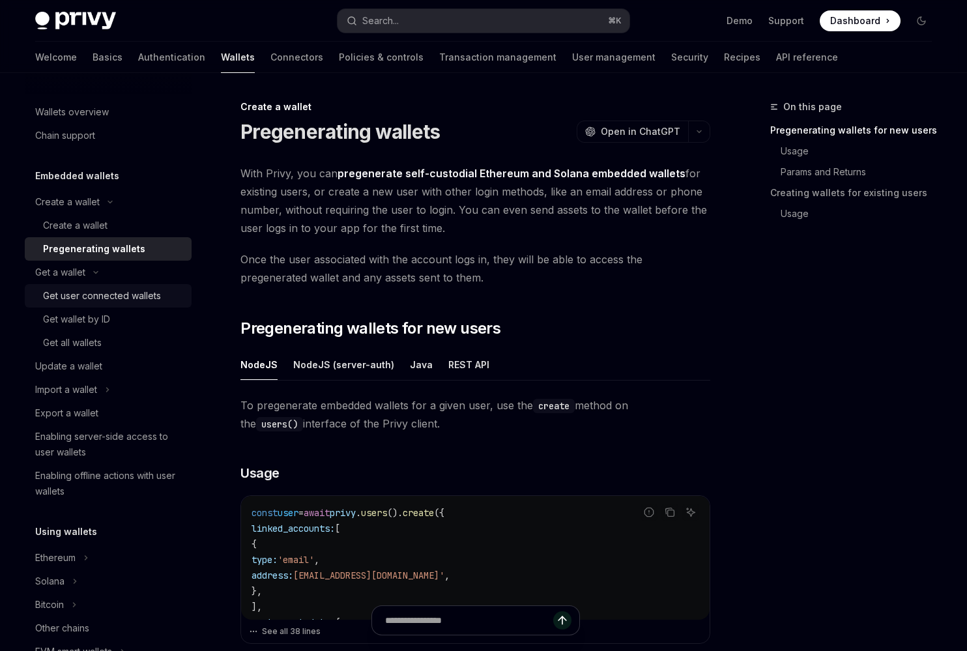
click at [81, 305] on link "Get user connected wallets" at bounding box center [108, 295] width 167 height 23
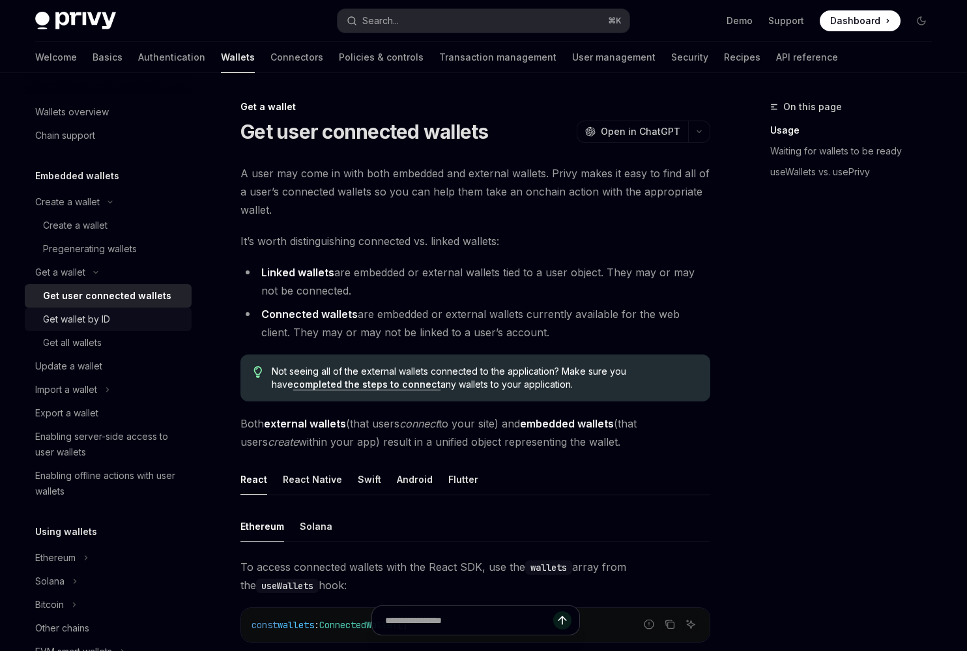
click at [78, 321] on div "Get wallet by ID" at bounding box center [76, 320] width 67 height 16
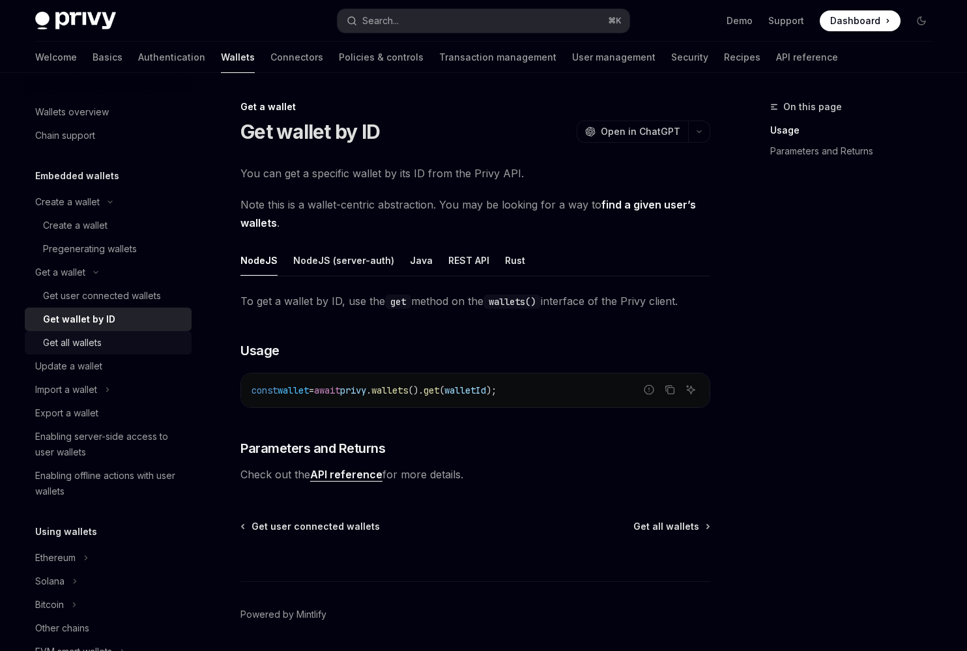
click at [78, 341] on div "Get all wallets" at bounding box center [72, 343] width 59 height 16
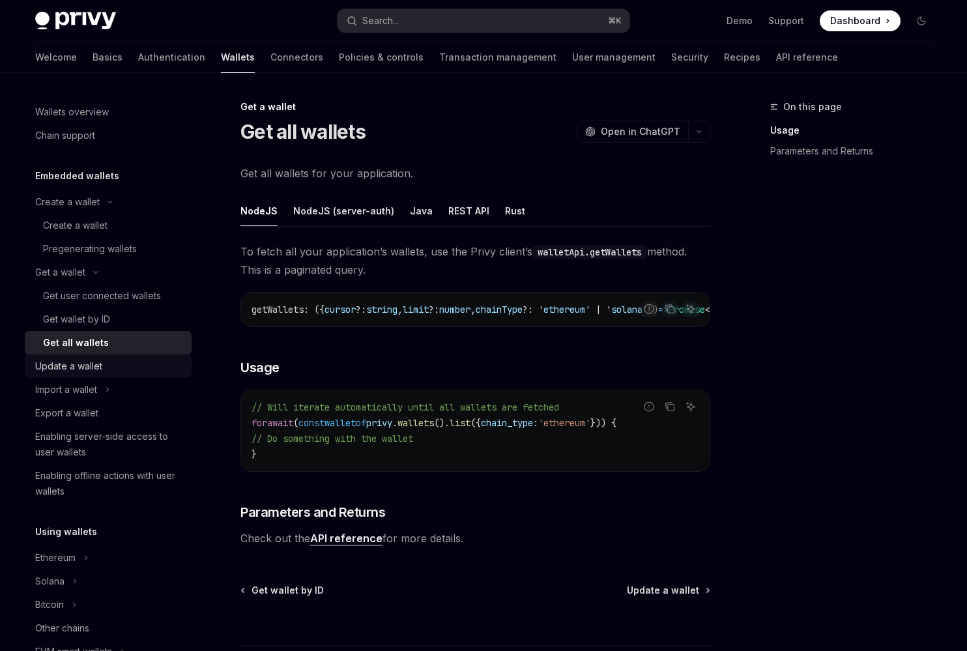
click at [72, 371] on div "Update a wallet" at bounding box center [68, 367] width 67 height 16
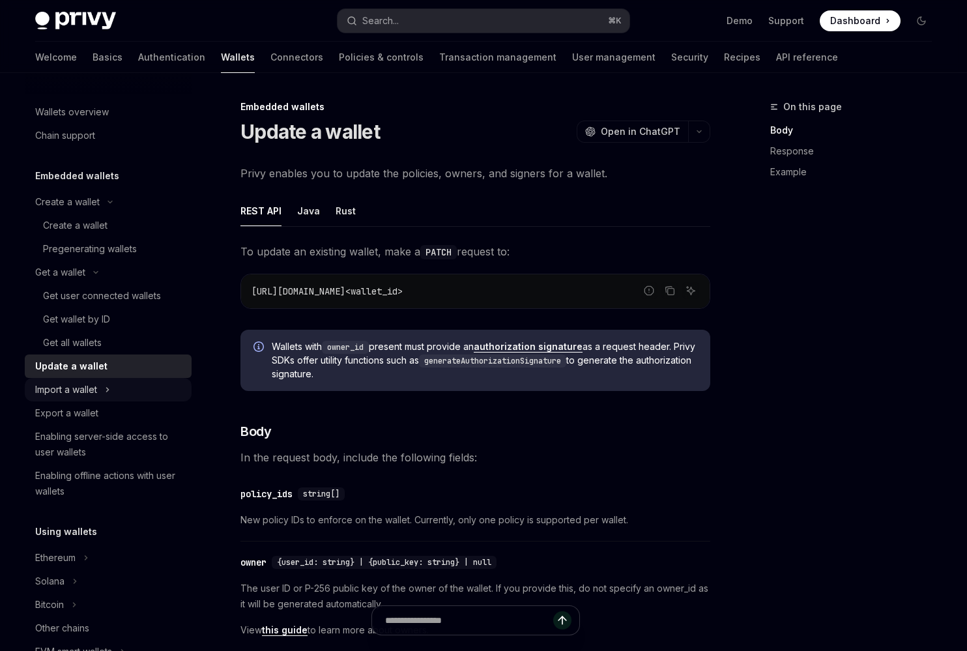
click at [72, 386] on div "Import a wallet" at bounding box center [66, 390] width 62 height 16
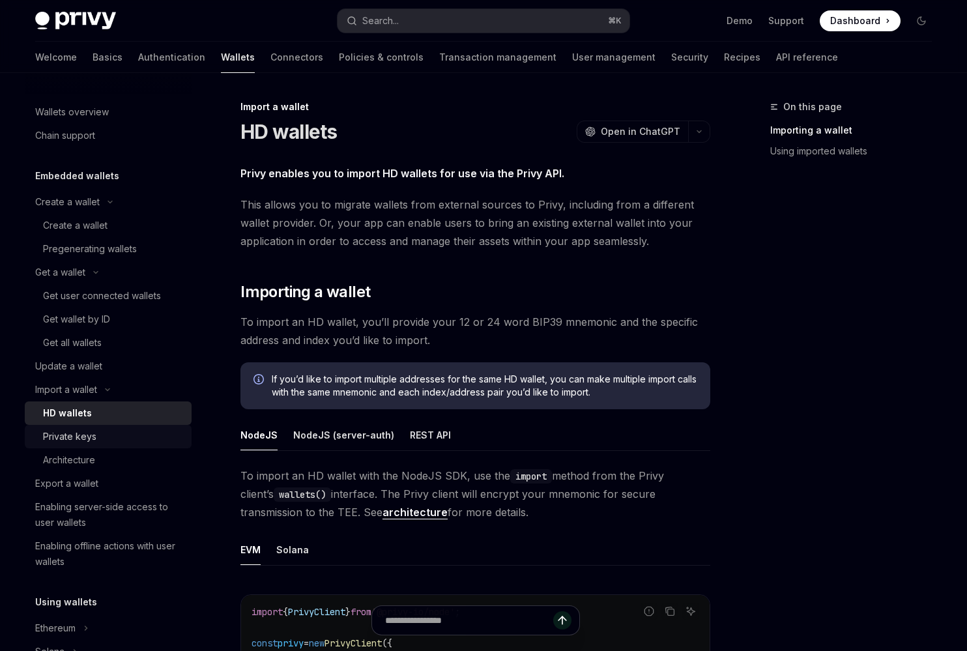
click at [80, 441] on div "Private keys" at bounding box center [69, 437] width 53 height 16
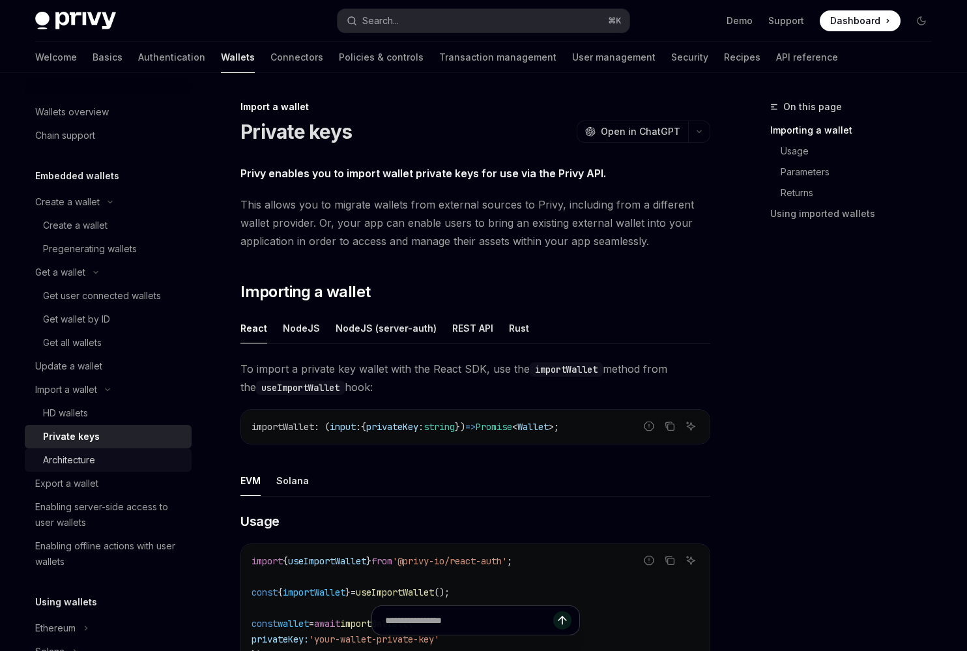
click at [76, 460] on div "Architecture" at bounding box center [69, 460] width 52 height 16
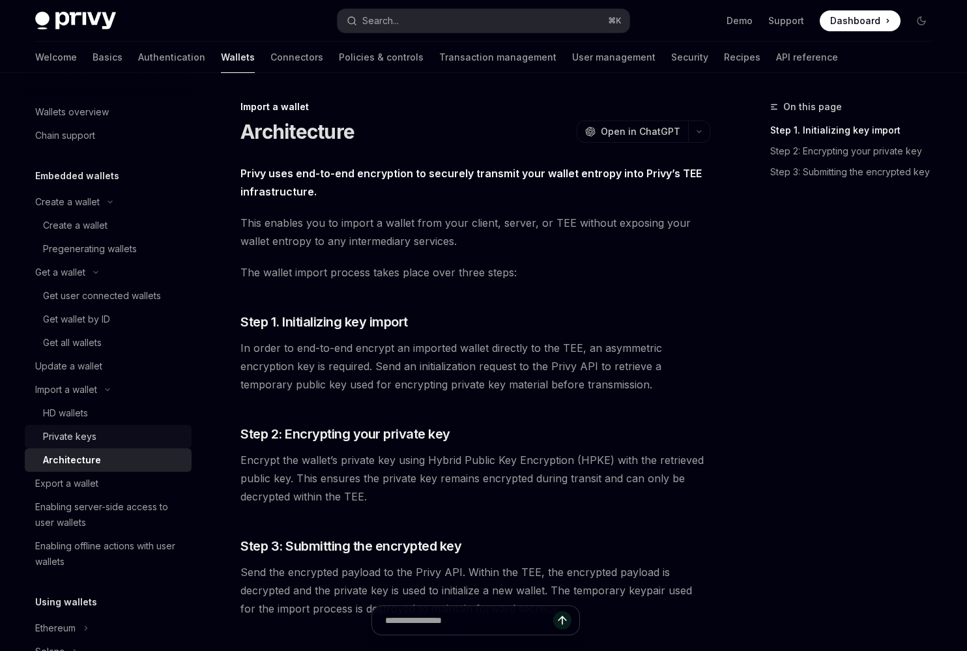
click at [82, 443] on div "Private keys" at bounding box center [69, 437] width 53 height 16
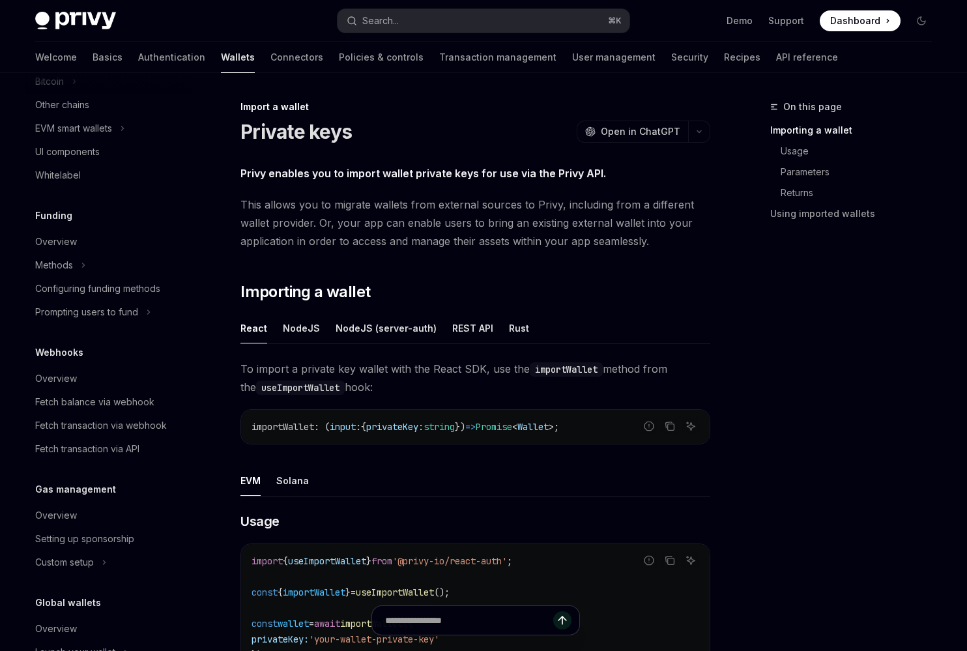
scroll to position [656, 0]
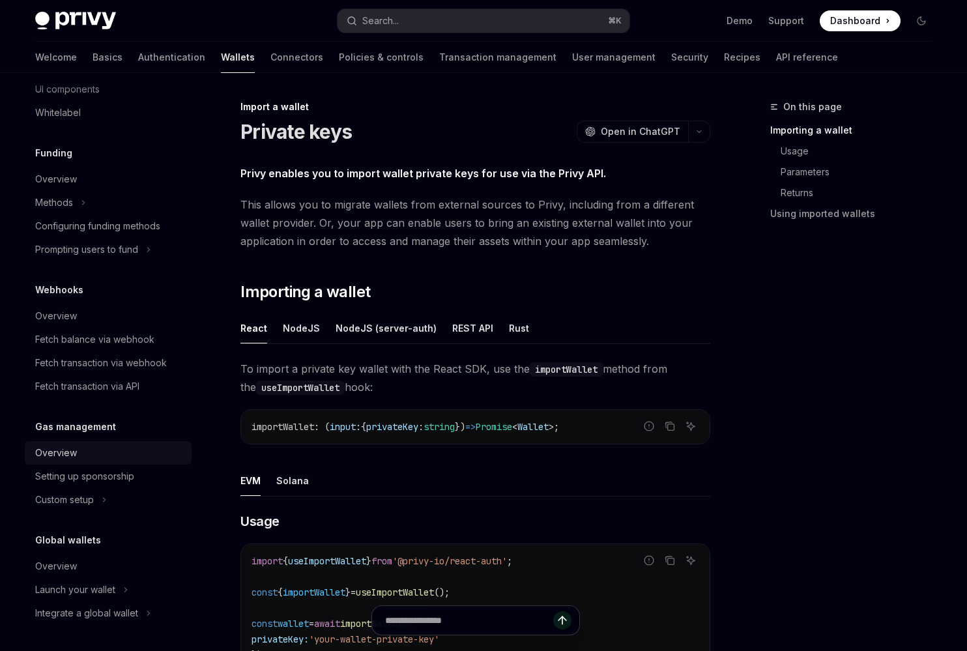
click at [164, 447] on div "Overview" at bounding box center [109, 453] width 149 height 16
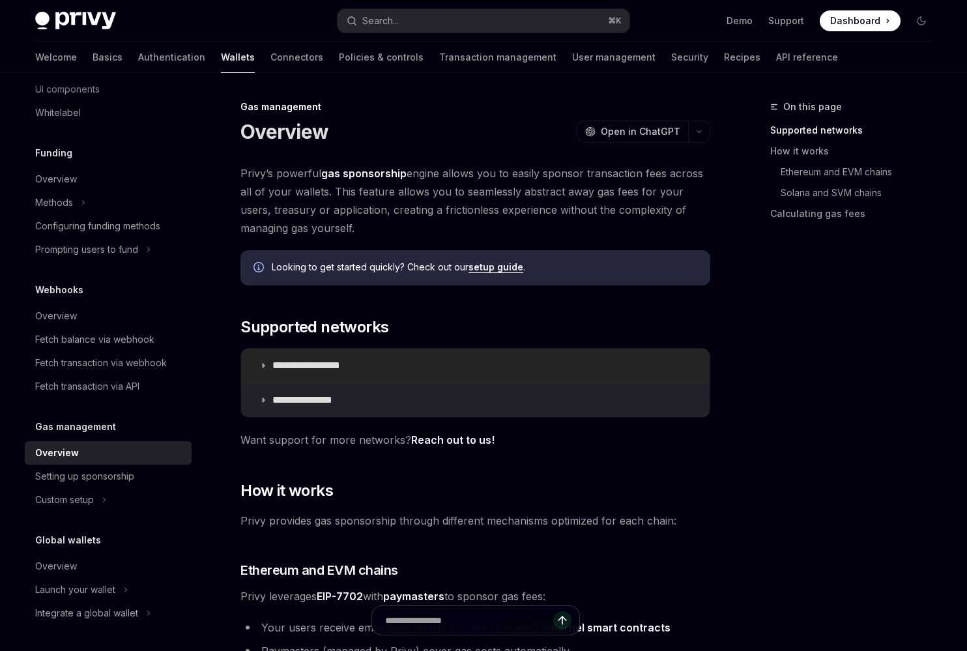
click at [263, 372] on summary "**********" at bounding box center [475, 366] width 469 height 34
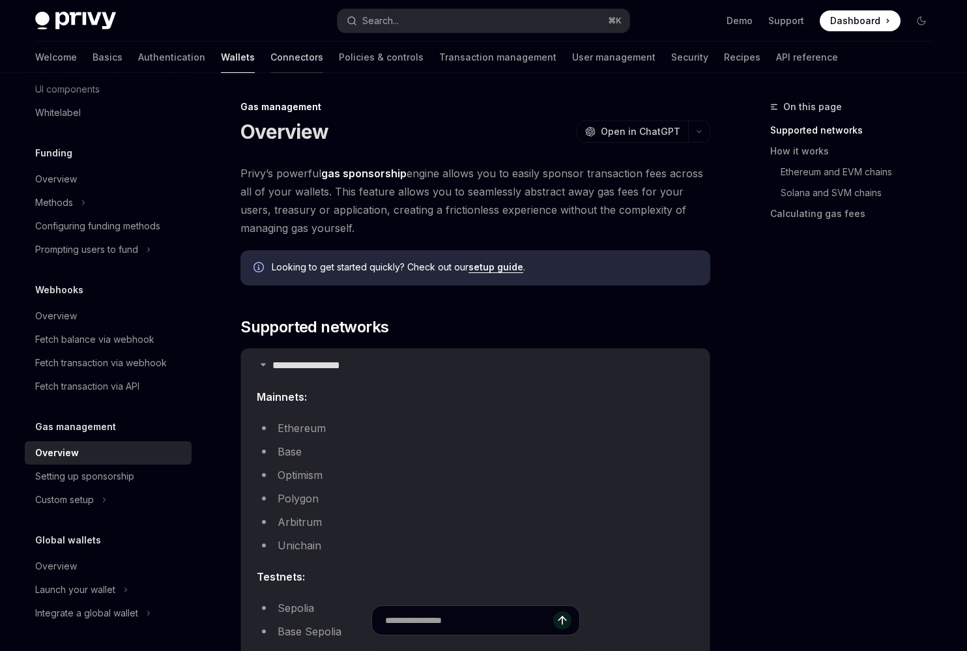
click at [271, 59] on link "Connectors" at bounding box center [297, 57] width 53 height 31
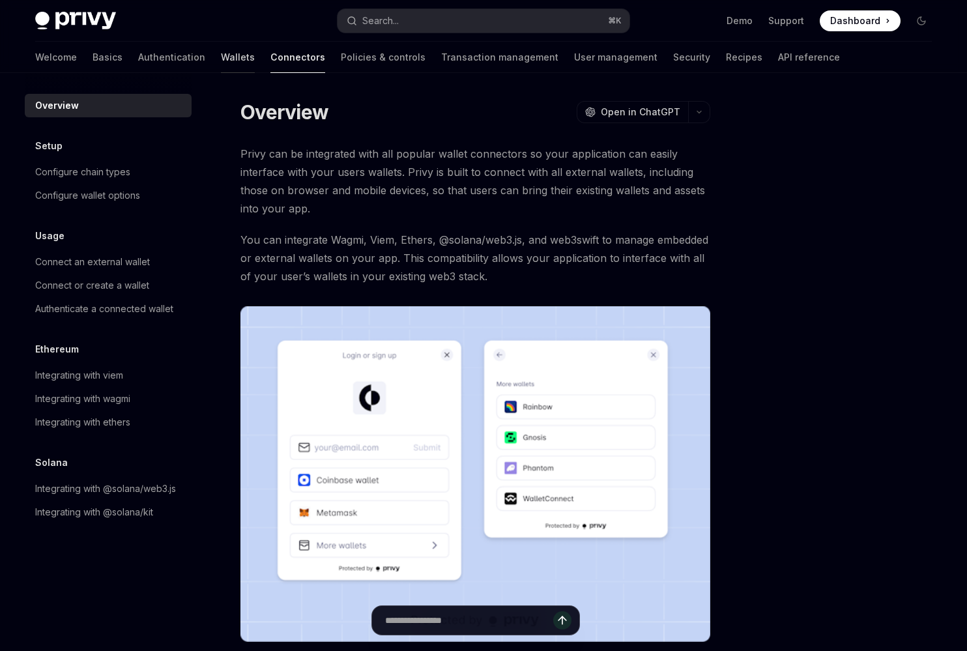
click at [221, 50] on link "Wallets" at bounding box center [238, 57] width 34 height 31
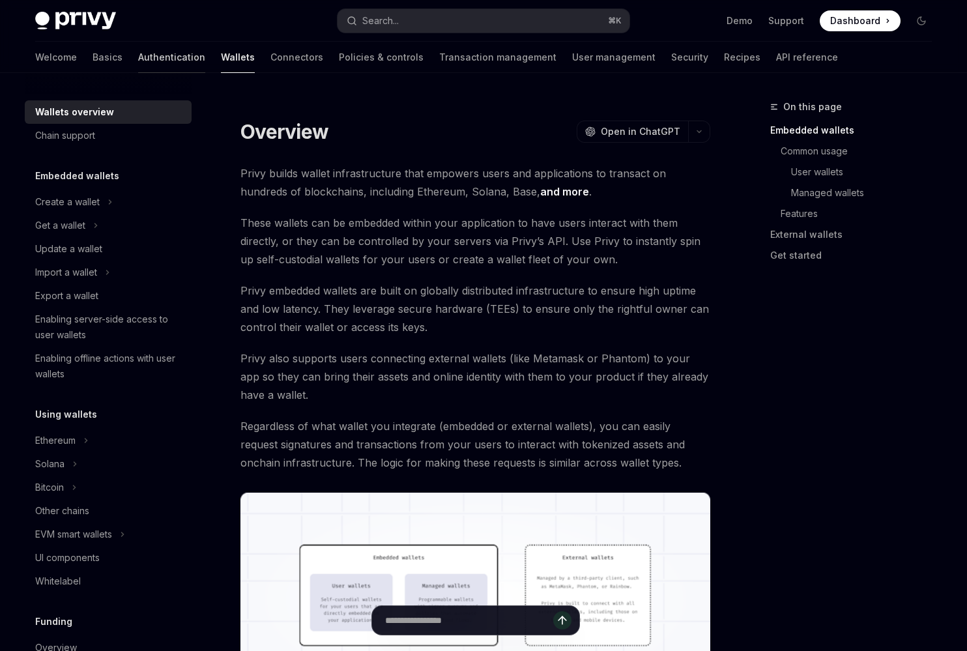
click at [138, 61] on link "Authentication" at bounding box center [171, 57] width 67 height 31
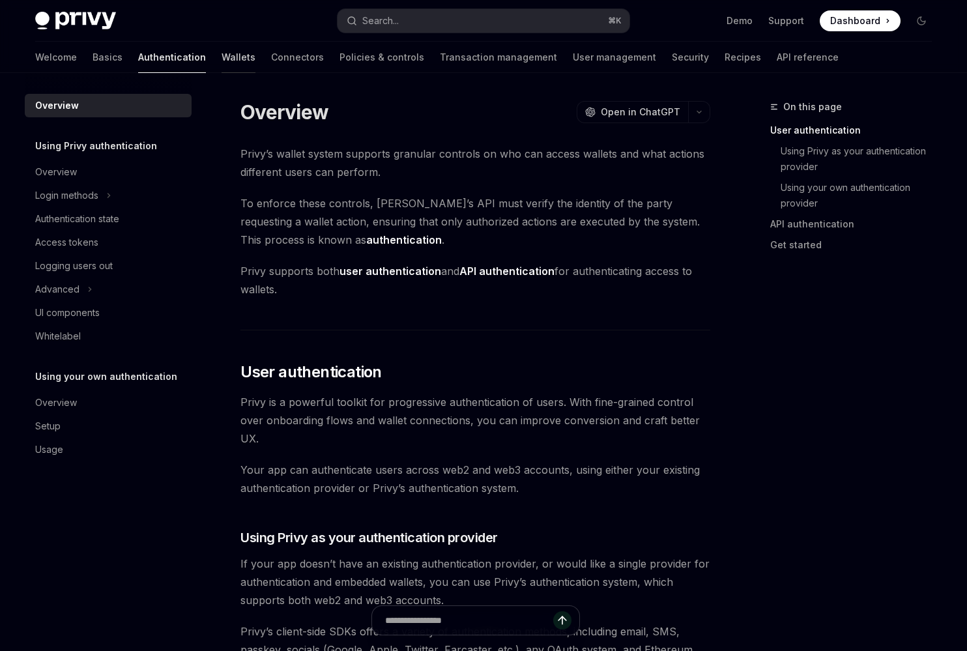
click at [222, 58] on link "Wallets" at bounding box center [239, 57] width 34 height 31
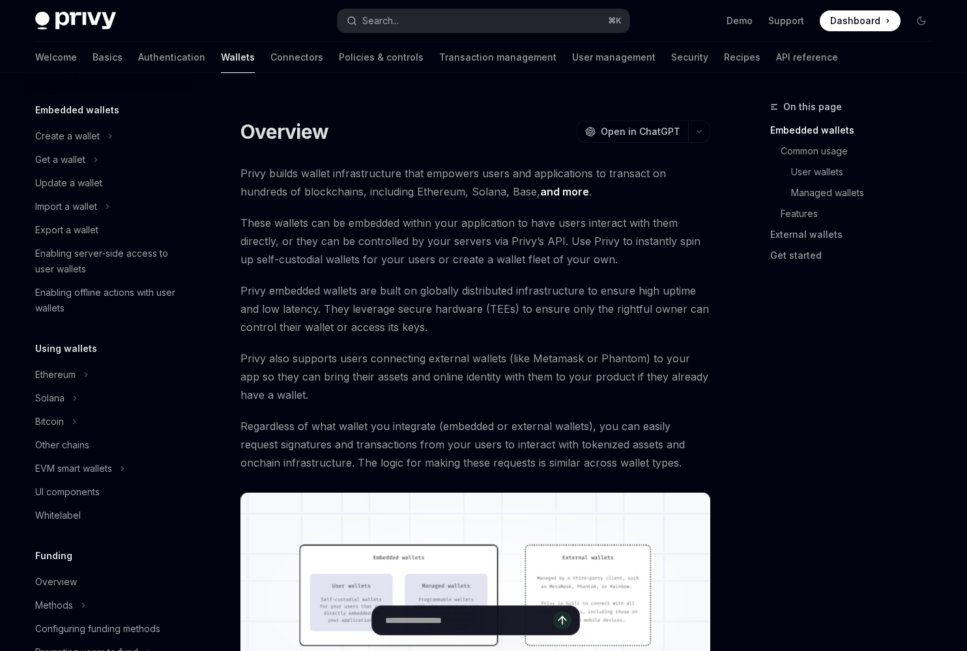
scroll to position [254, 0]
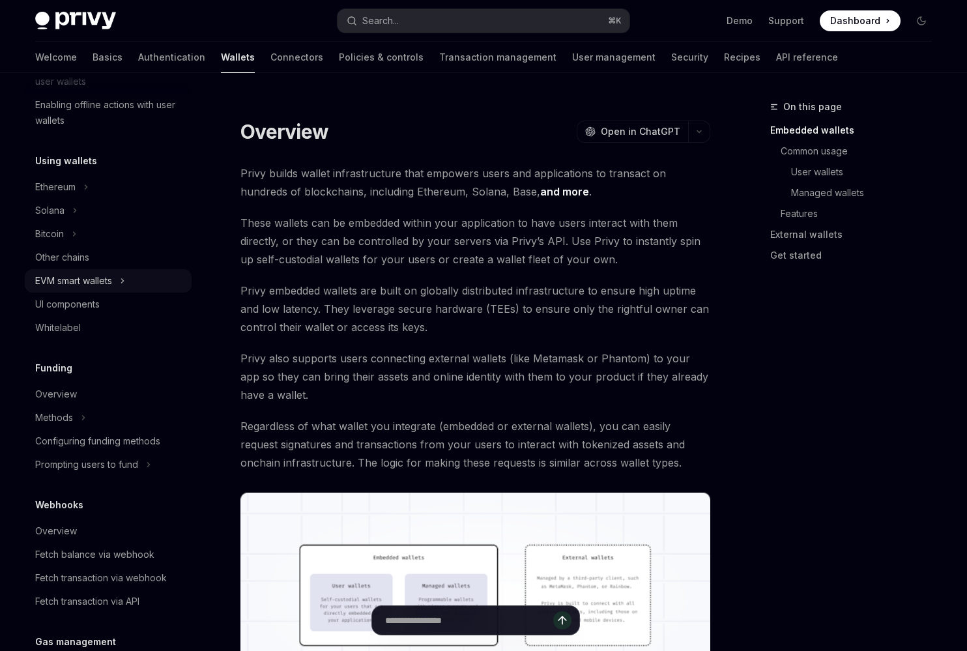
click at [94, 280] on div "EVM smart wallets" at bounding box center [73, 281] width 77 height 16
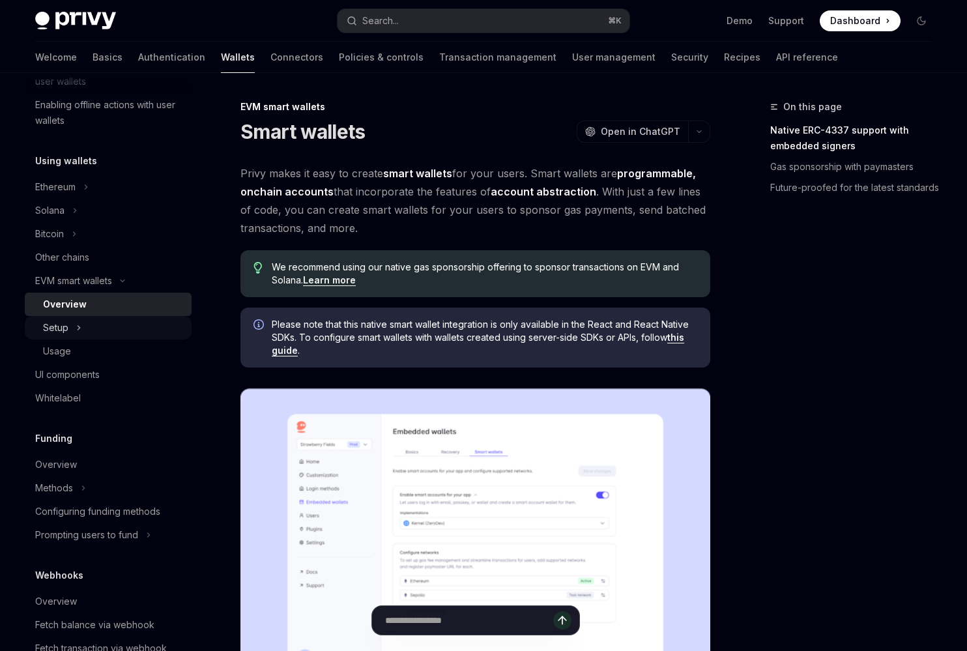
click at [92, 326] on button "Setup" at bounding box center [108, 327] width 167 height 23
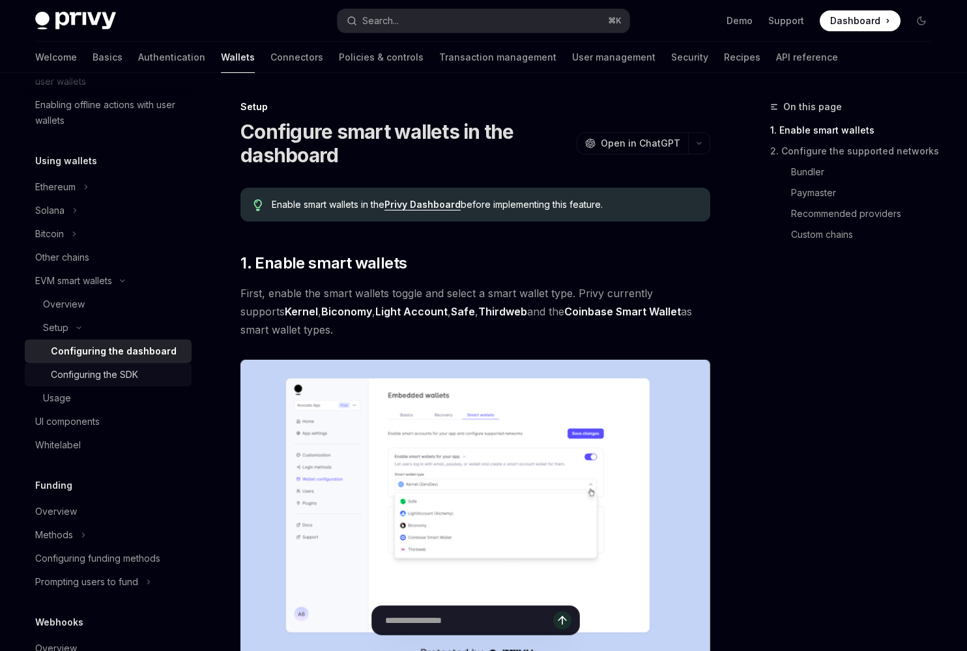
click at [85, 371] on div "Configuring the SDK" at bounding box center [94, 375] width 87 height 16
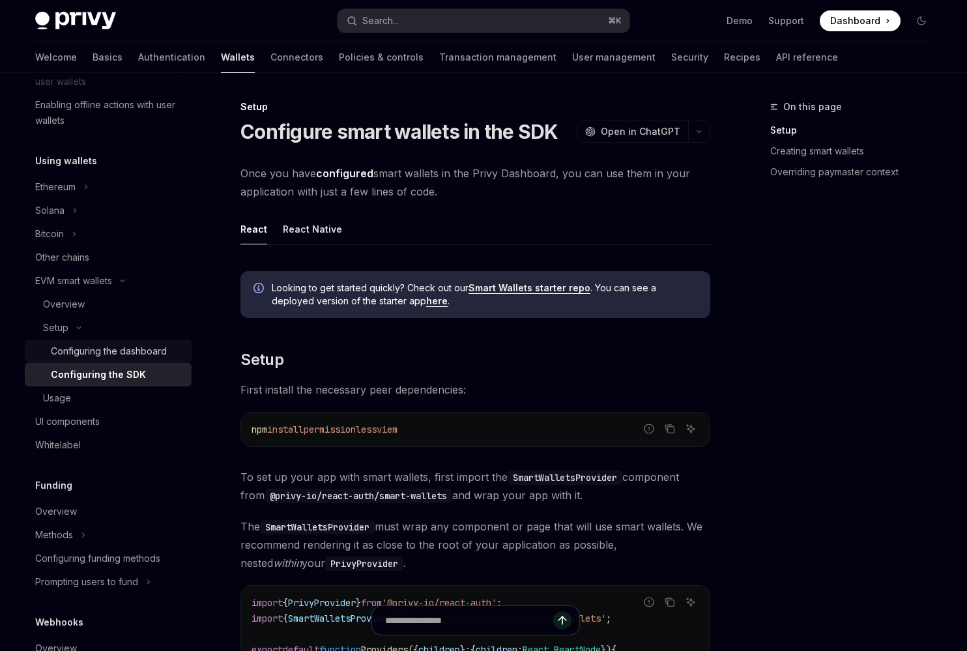
click at [91, 354] on div "Configuring the dashboard" at bounding box center [109, 352] width 116 height 16
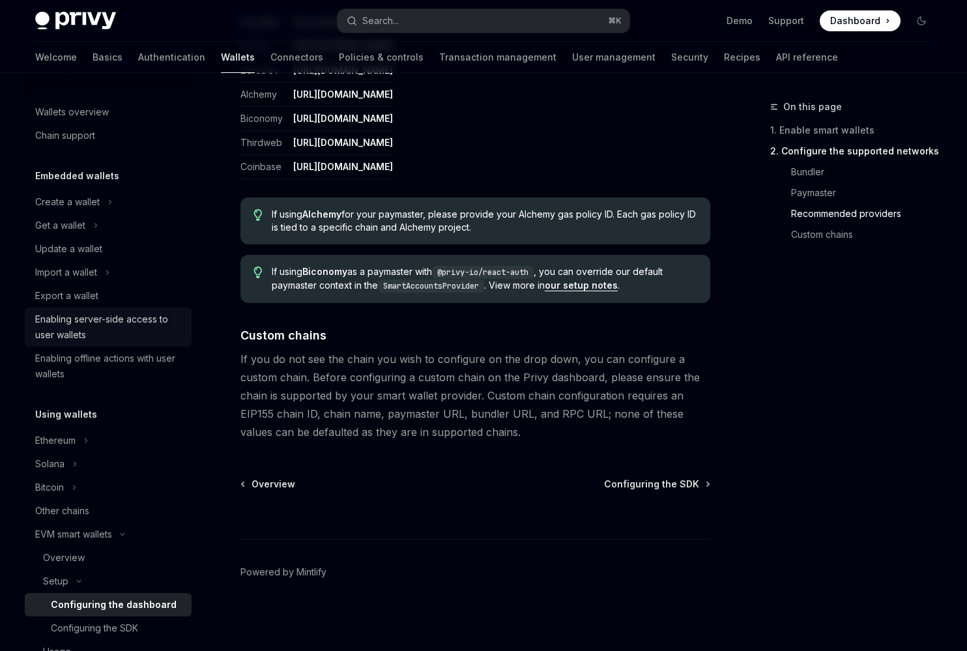
click at [115, 328] on div "Enabling server-side access to user wallets" at bounding box center [109, 327] width 149 height 31
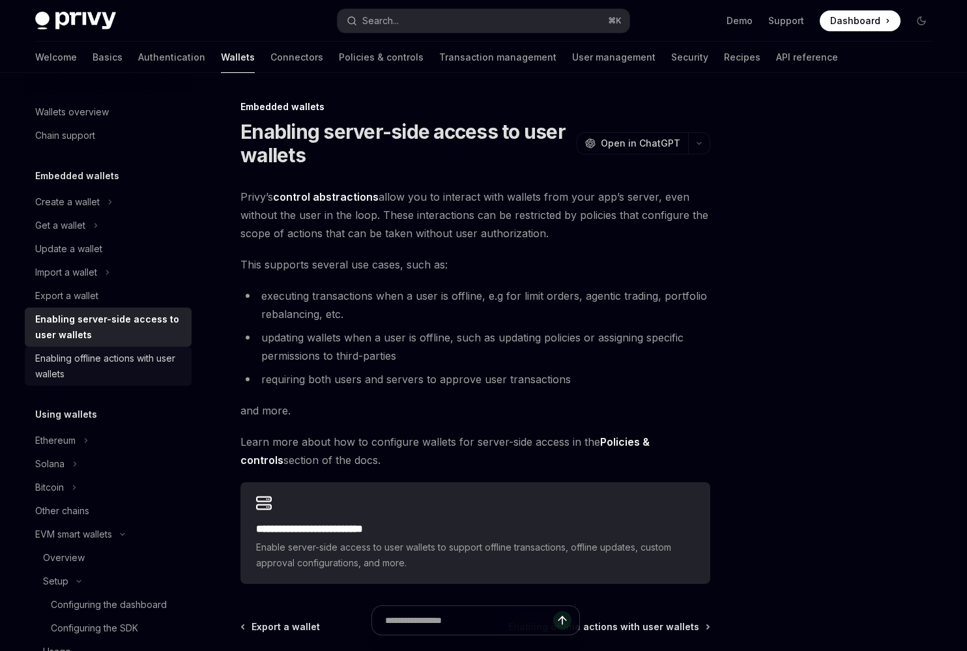
click at [121, 360] on div "Enabling offline actions with user wallets" at bounding box center [109, 366] width 149 height 31
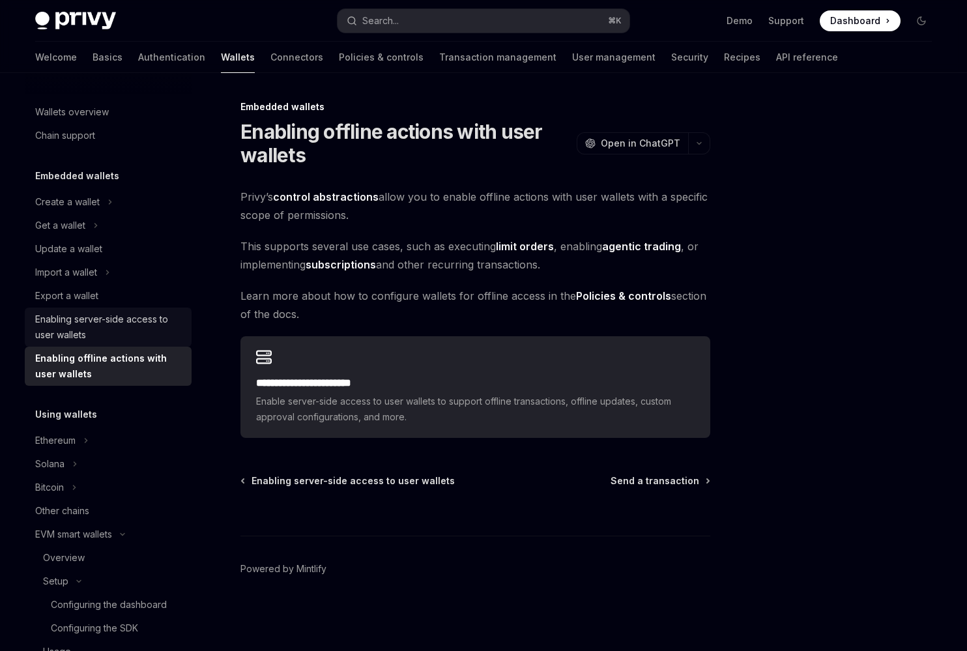
click at [129, 330] on div "Enabling server-side access to user wallets" at bounding box center [109, 327] width 149 height 31
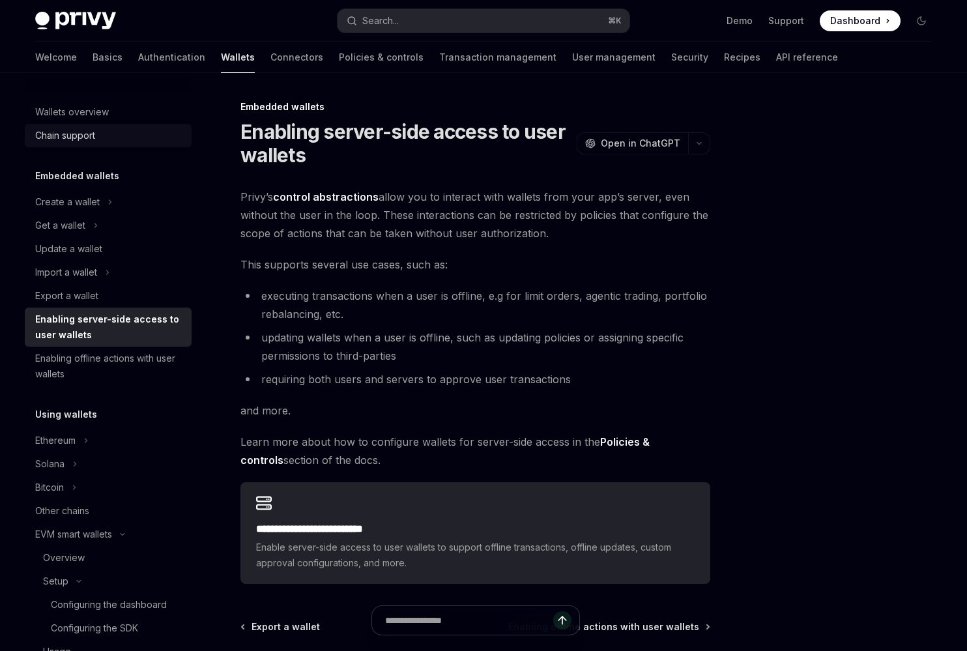
click at [84, 134] on div "Chain support" at bounding box center [65, 136] width 60 height 16
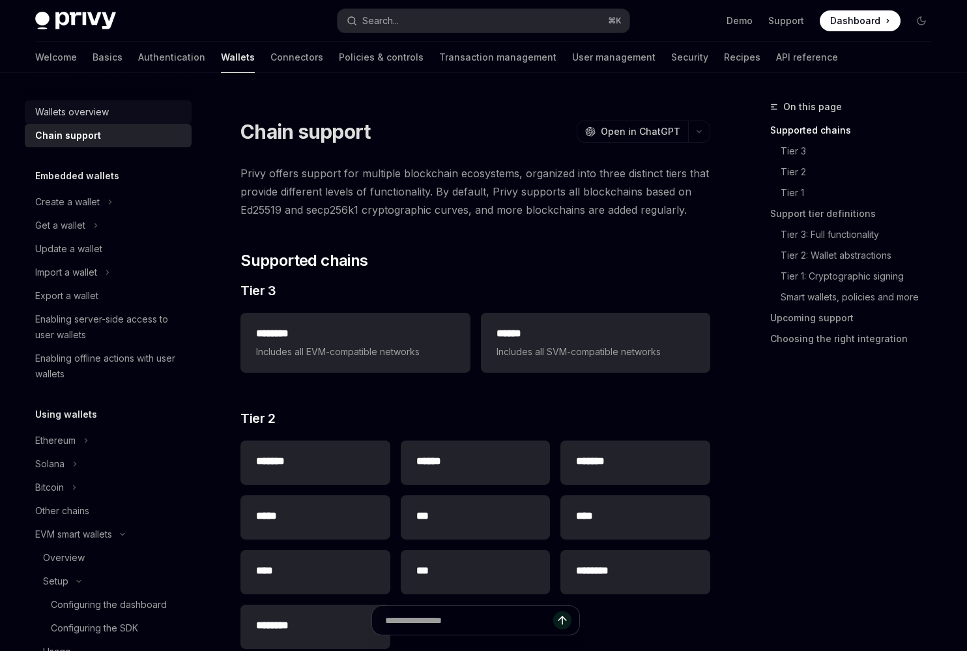
click at [93, 117] on div "Wallets overview" at bounding box center [72, 112] width 74 height 16
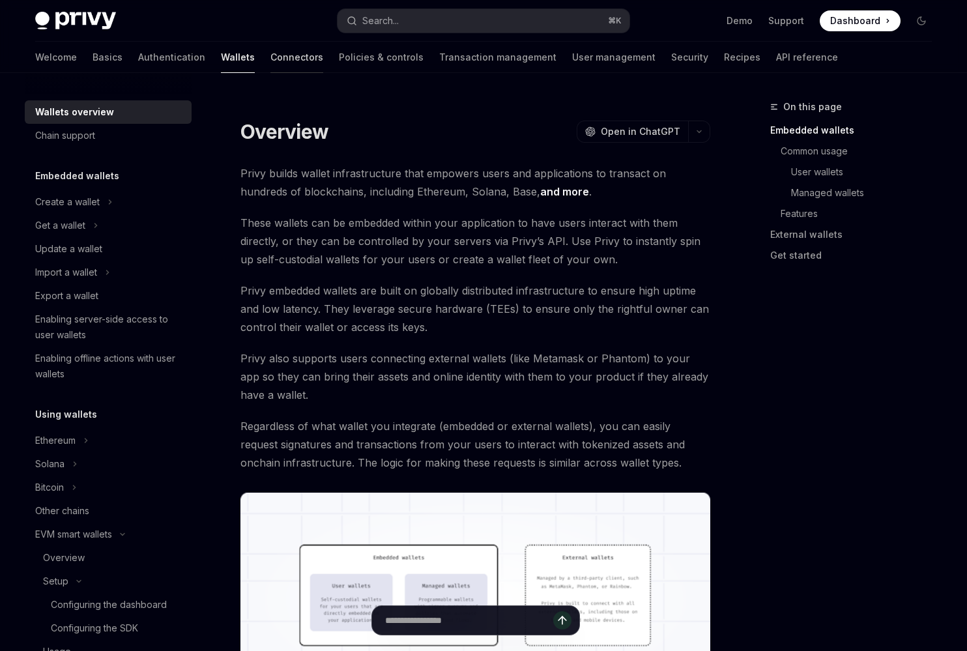
click at [271, 65] on link "Connectors" at bounding box center [297, 57] width 53 height 31
type textarea "*"
